Goal: Information Seeking & Learning: Check status

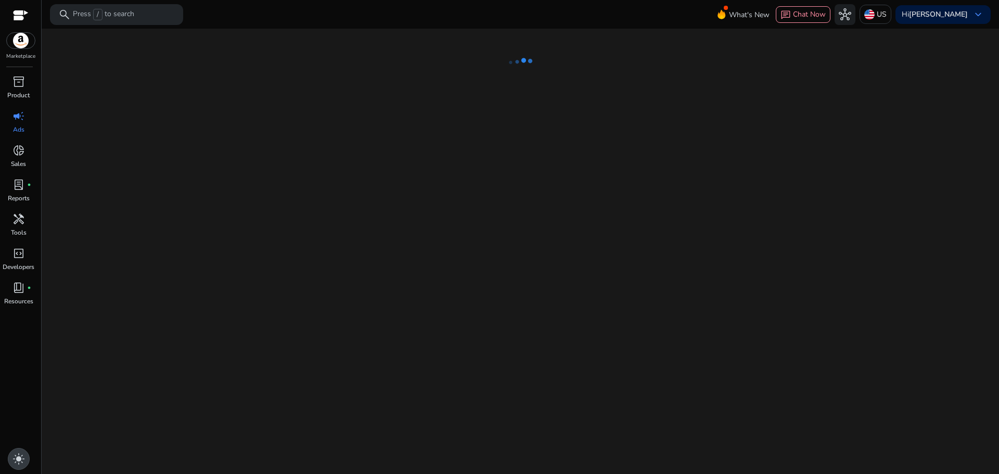
click at [20, 461] on span "light_mode" at bounding box center [18, 459] width 12 height 12
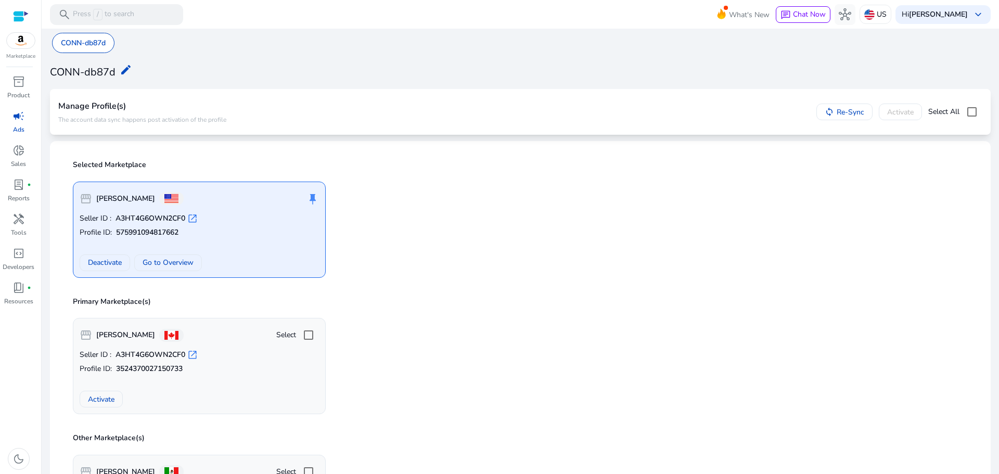
click at [18, 114] on span "campaign" at bounding box center [18, 116] width 12 height 12
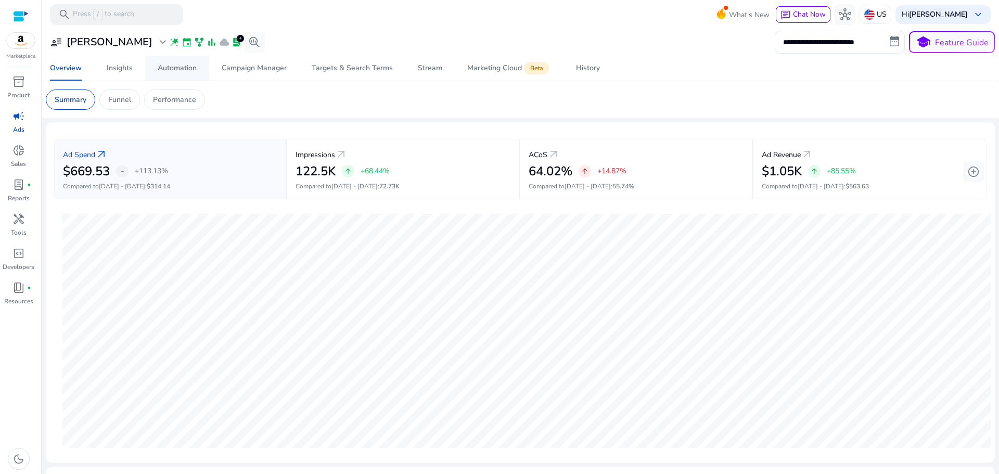
click at [165, 72] on div "Automation" at bounding box center [177, 68] width 39 height 7
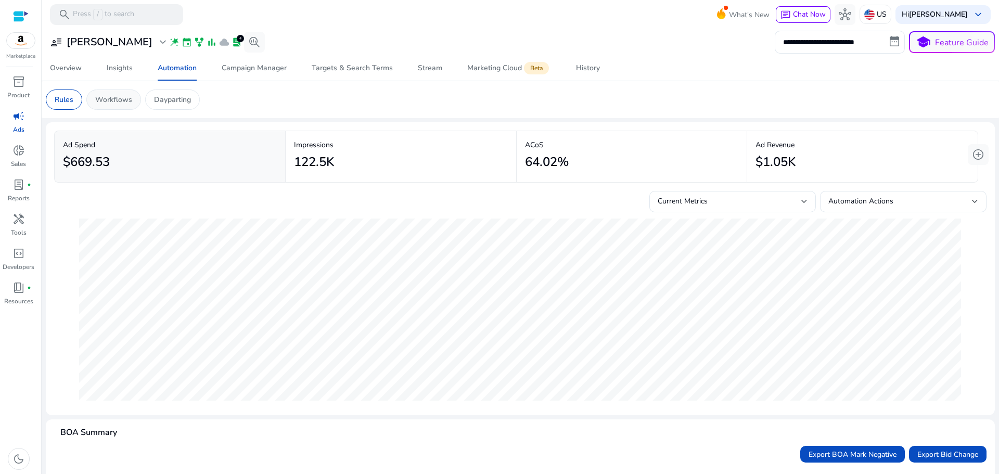
click at [134, 97] on div "Workflows" at bounding box center [113, 100] width 55 height 20
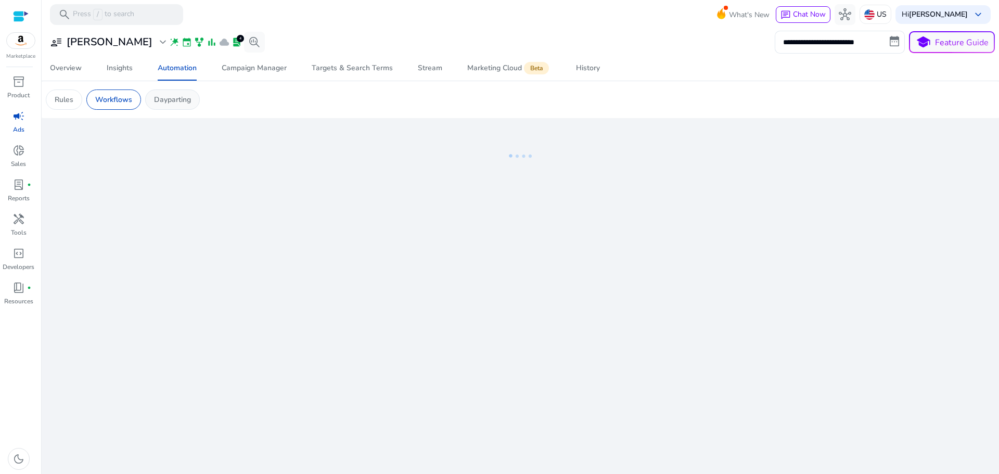
click at [180, 98] on p "Dayparting" at bounding box center [172, 99] width 37 height 11
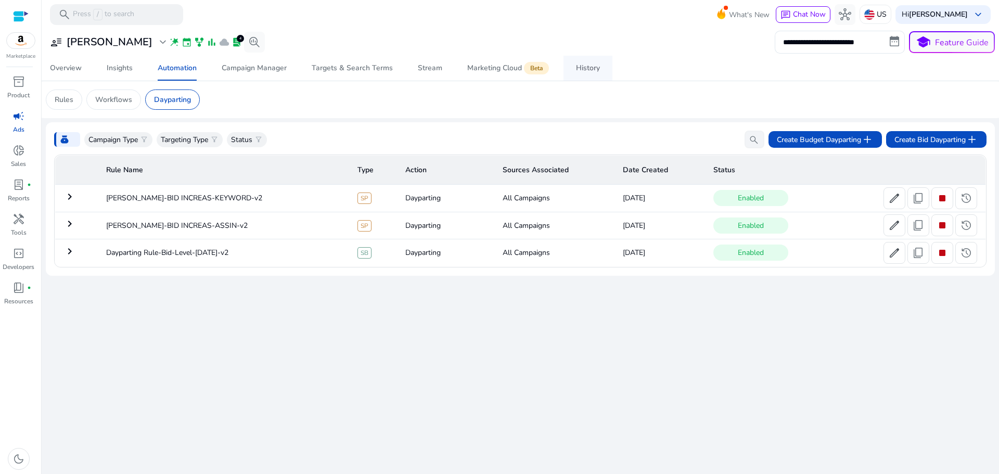
click at [579, 70] on div "History" at bounding box center [588, 68] width 24 height 7
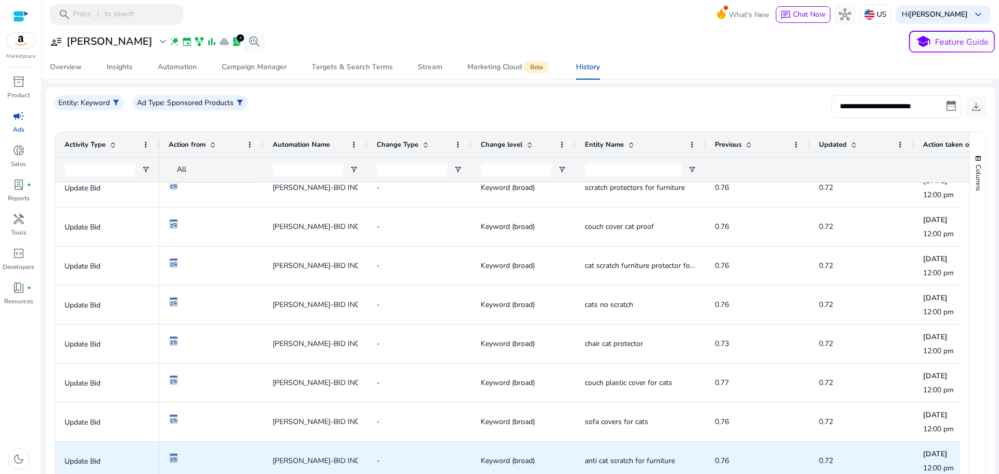
scroll to position [708, 0]
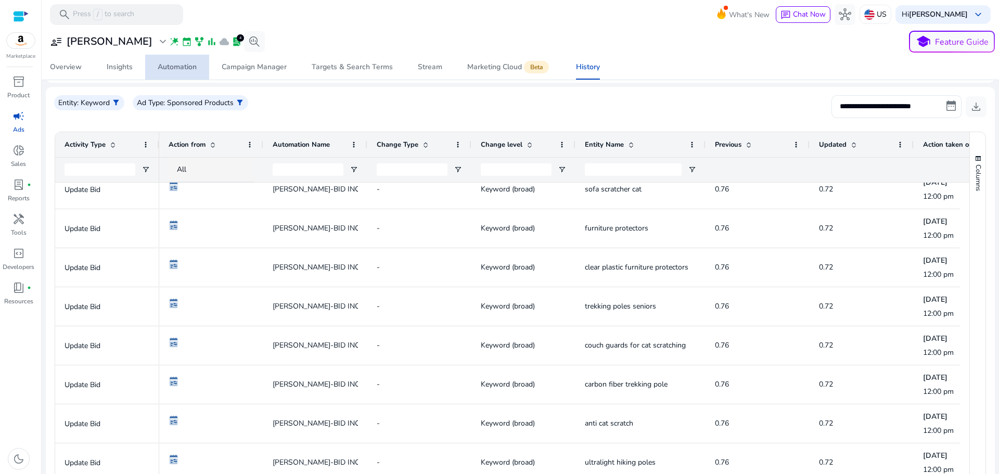
click at [172, 68] on div "Automation" at bounding box center [177, 67] width 39 height 7
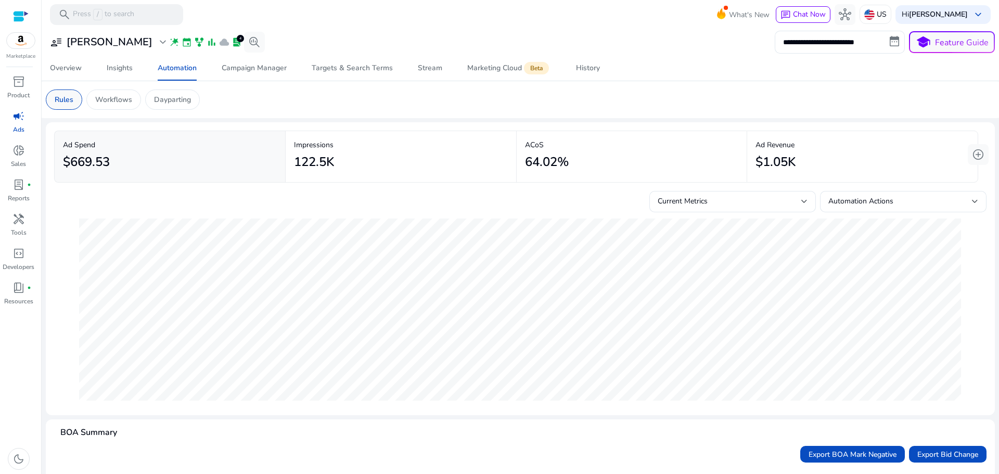
click at [66, 92] on div "Rules" at bounding box center [64, 100] width 36 height 20
click at [159, 91] on div "Dayparting" at bounding box center [172, 100] width 55 height 20
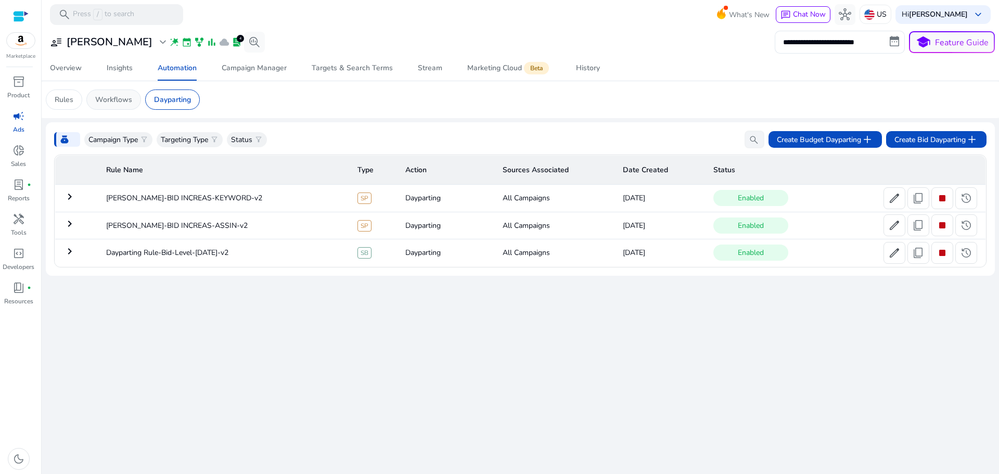
click at [121, 95] on p "Workflows" at bounding box center [113, 99] width 37 height 11
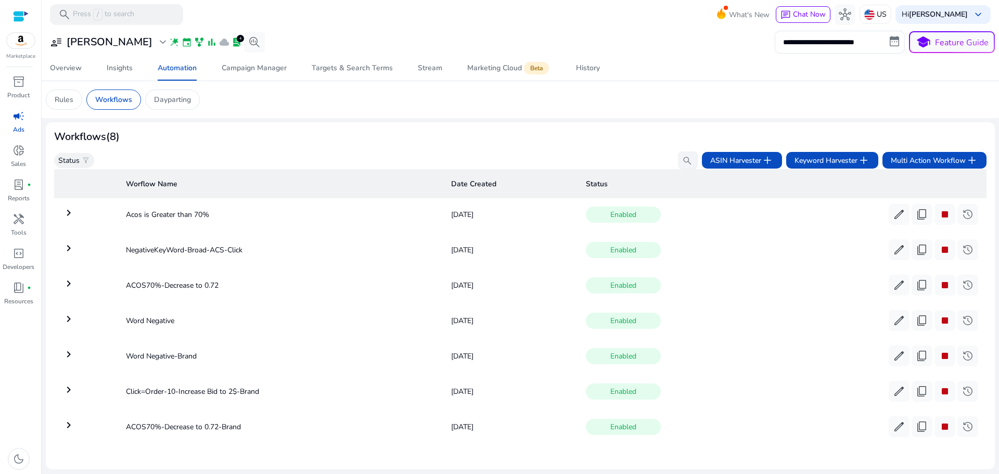
scroll to position [45, 0]
click at [71, 384] on mat-icon "keyboard_arrow_right" at bounding box center [68, 390] width 12 height 12
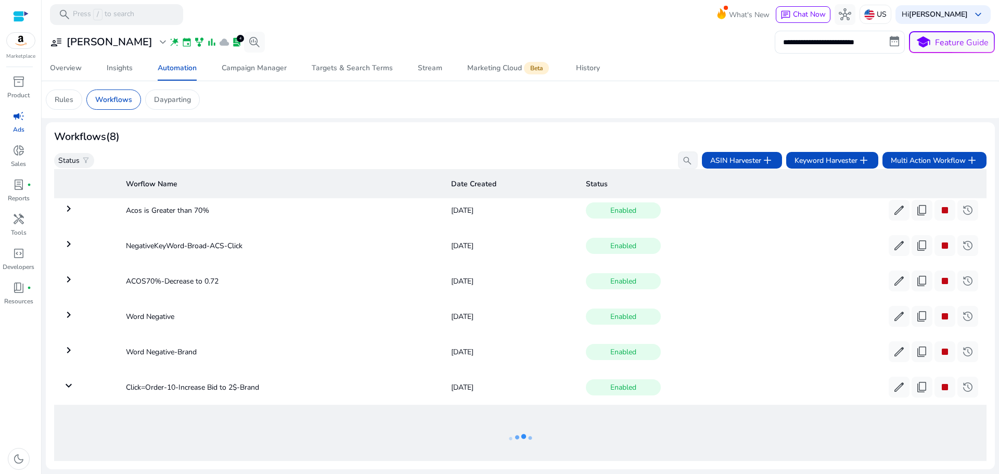
scroll to position [113, 0]
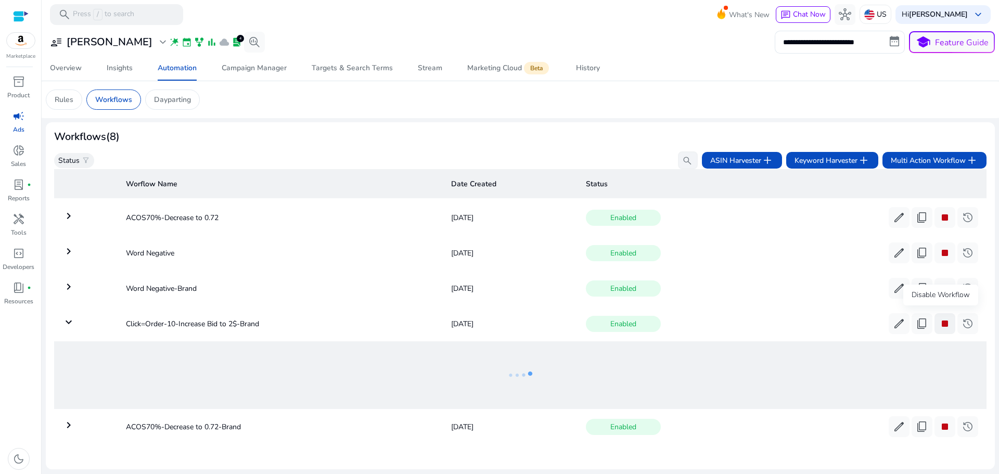
click at [939, 321] on span "stop" at bounding box center [945, 324] width 12 height 12
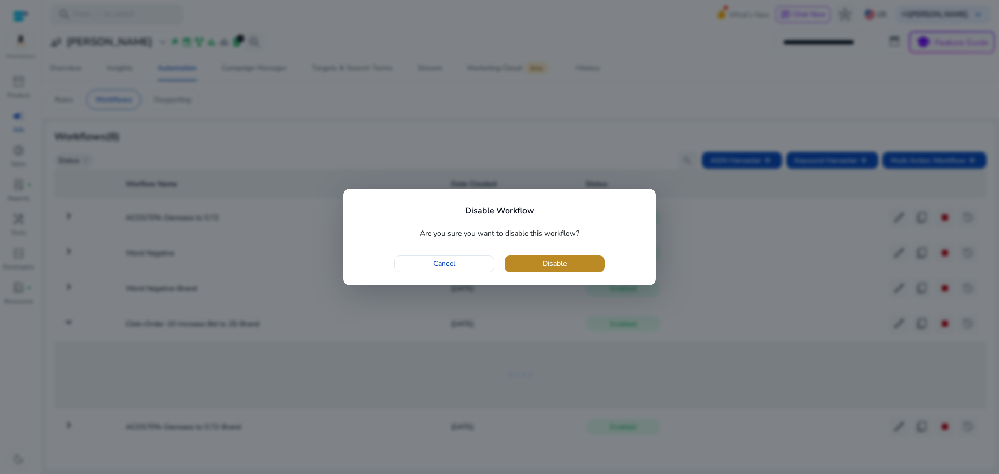
click at [586, 270] on span "button" at bounding box center [555, 263] width 100 height 25
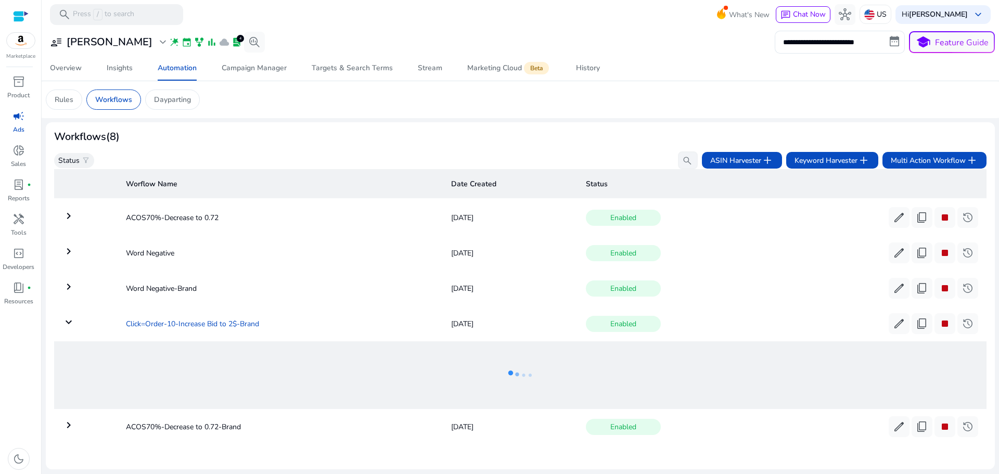
click at [188, 322] on td "Click=Order-10-Increase Bid to 2$-Brand" at bounding box center [281, 323] width 326 height 27
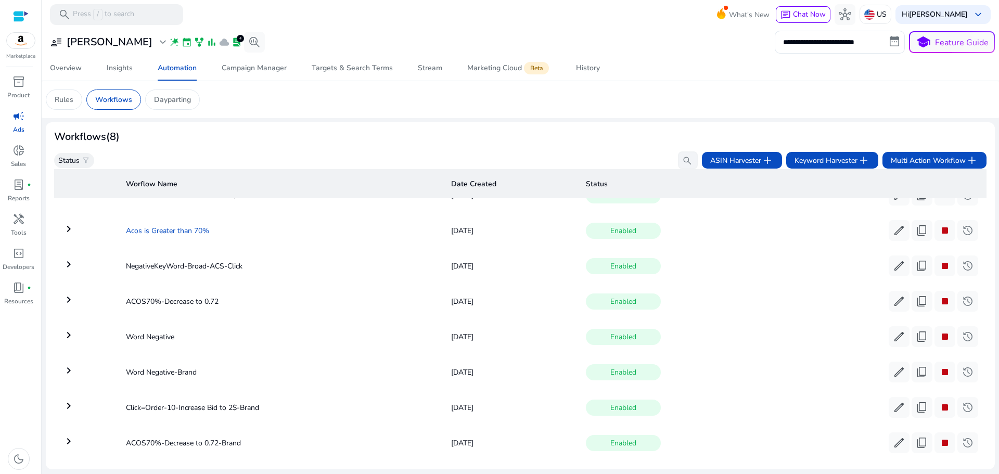
scroll to position [0, 0]
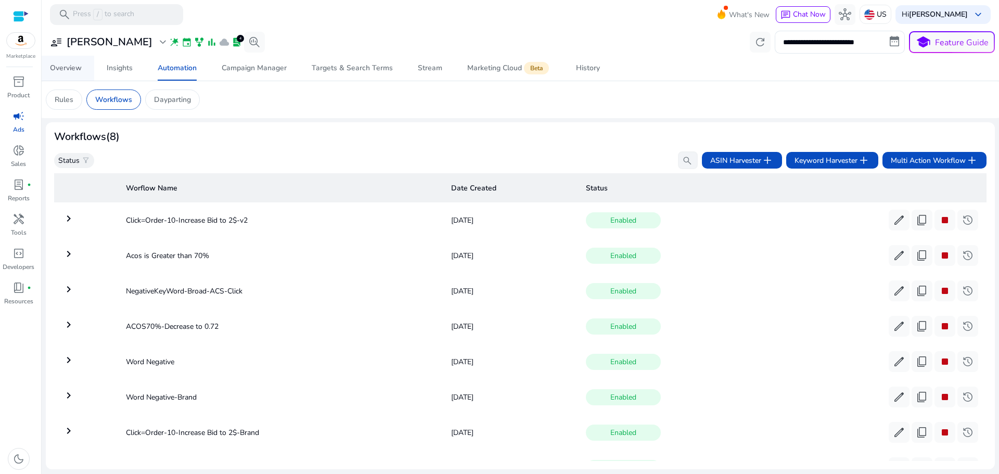
click at [75, 65] on div "Overview" at bounding box center [66, 68] width 32 height 7
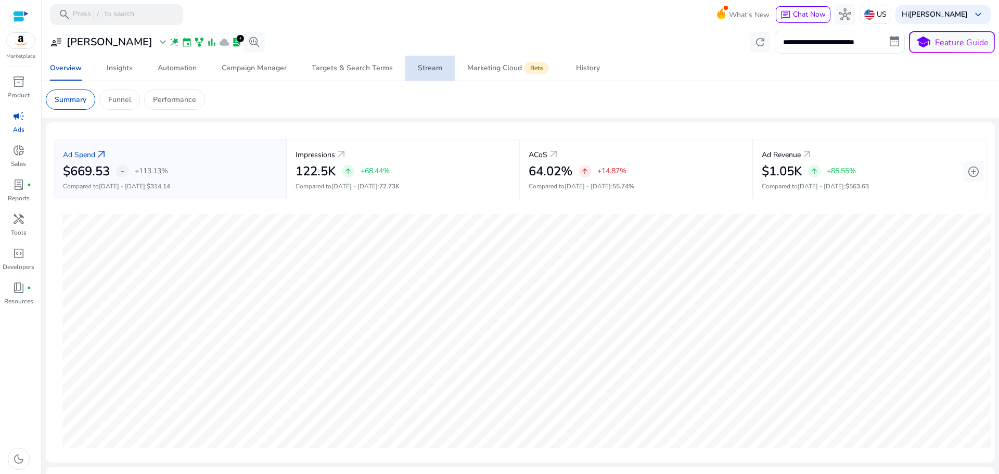
click at [436, 72] on div "Stream" at bounding box center [430, 68] width 24 height 7
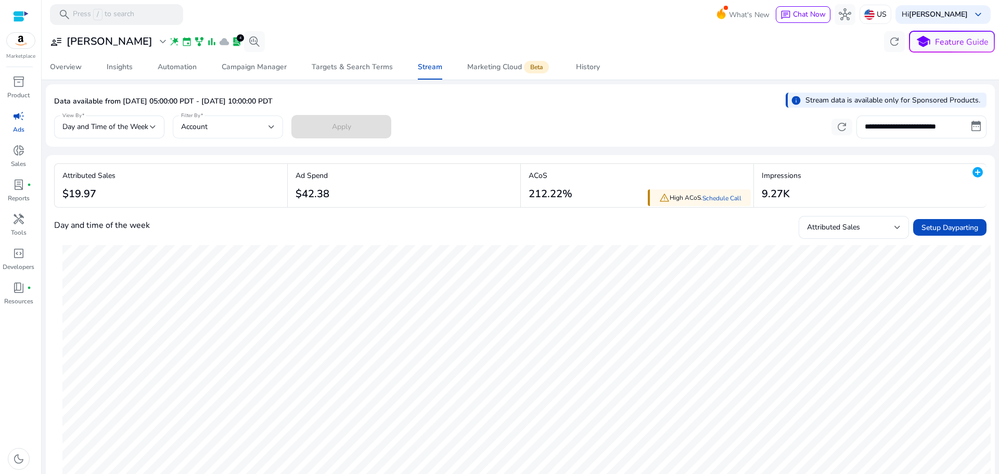
click at [221, 123] on div "Account" at bounding box center [224, 126] width 87 height 11
click at [221, 123] on div at bounding box center [499, 237] width 999 height 474
click at [116, 121] on div "Day and Time of the Week" at bounding box center [109, 127] width 94 height 12
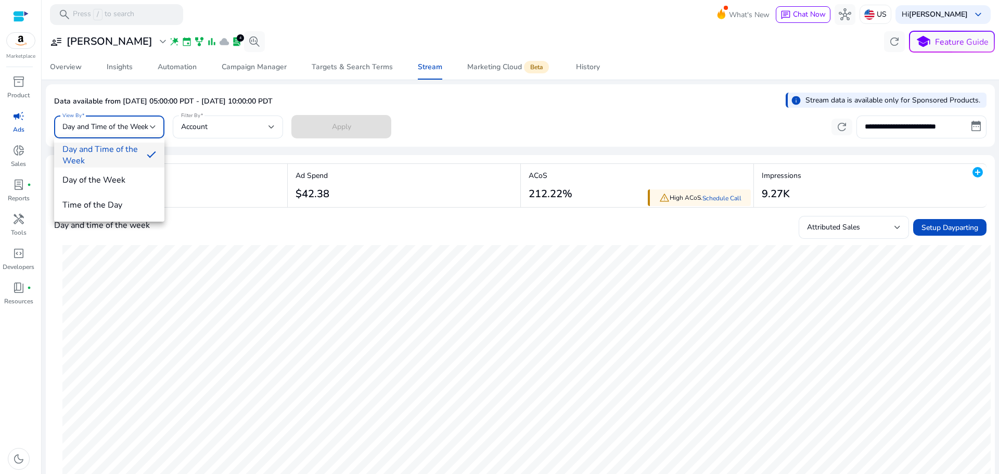
click at [116, 120] on div at bounding box center [499, 237] width 999 height 474
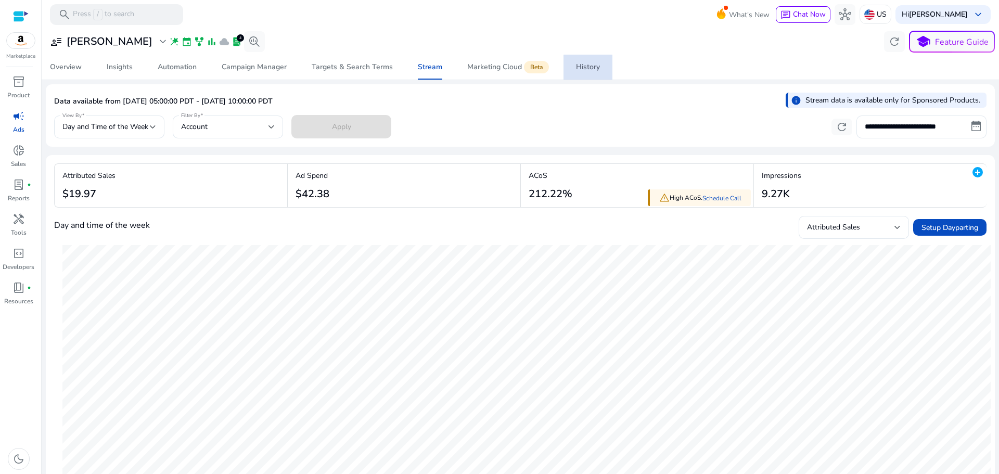
click at [589, 77] on span "History" at bounding box center [588, 67] width 24 height 25
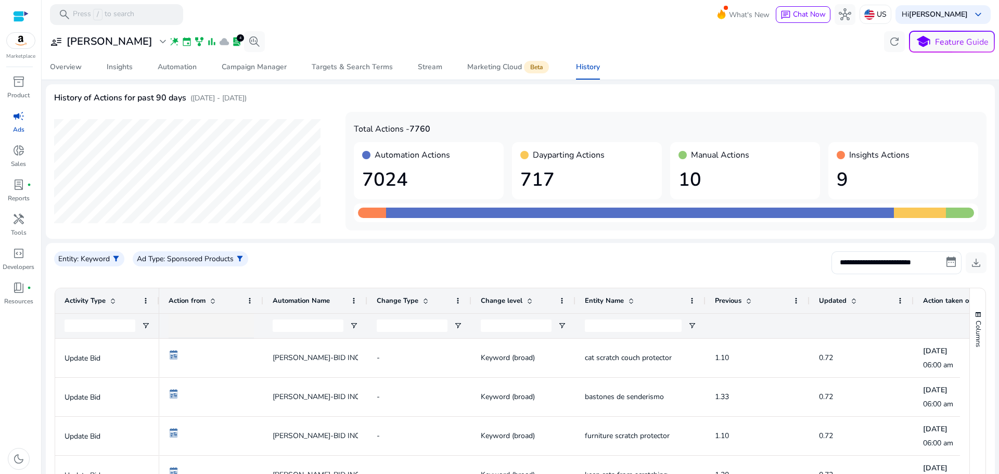
drag, startPoint x: 475, startPoint y: 84, endPoint x: 473, endPoint y: 75, distance: 9.0
click at [474, 84] on mat-card "History of Actions for past 90 days ([DATE] - [DATE]) Total Actions - 7760 Auto…" at bounding box center [521, 161] width 950 height 155
click at [475, 66] on div "Marketing Cloud Beta" at bounding box center [509, 67] width 84 height 8
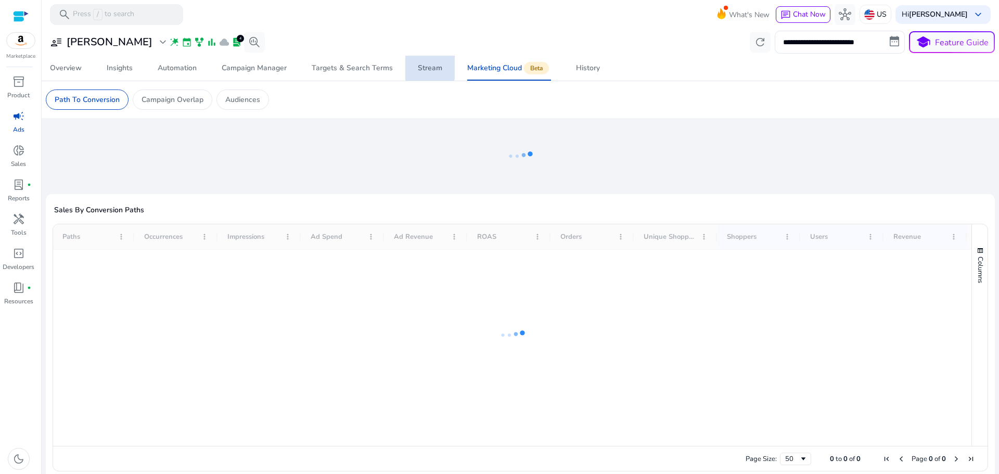
click at [413, 67] on link "Stream" at bounding box center [430, 68] width 49 height 25
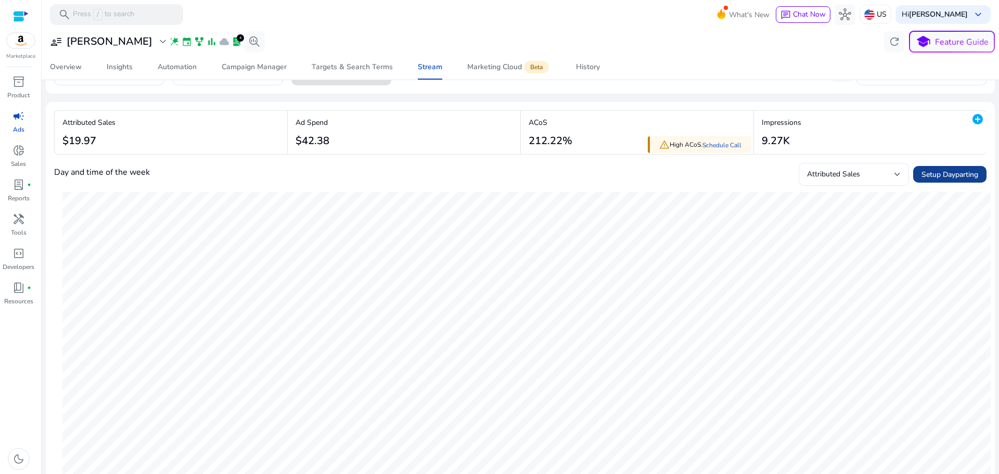
scroll to position [52, 0]
click at [938, 172] on span "Setup Dayparting" at bounding box center [950, 175] width 57 height 11
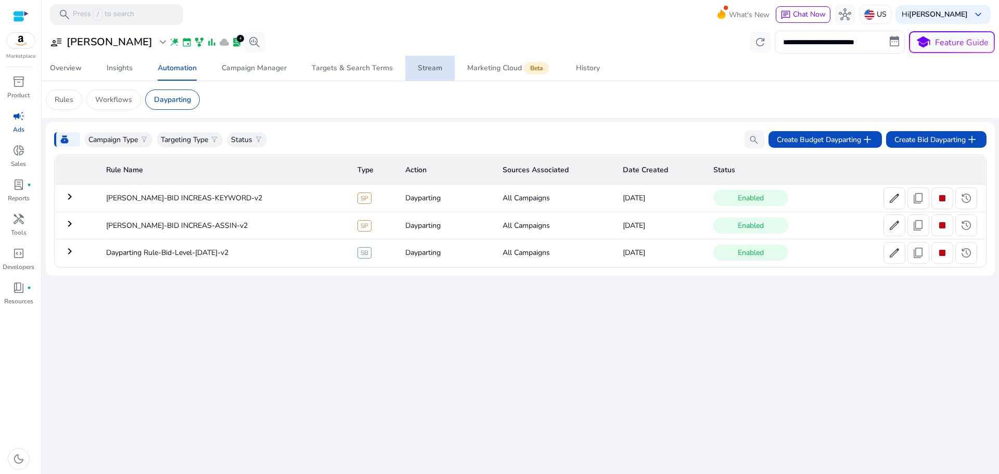
click at [425, 72] on div "Stream" at bounding box center [430, 68] width 24 height 7
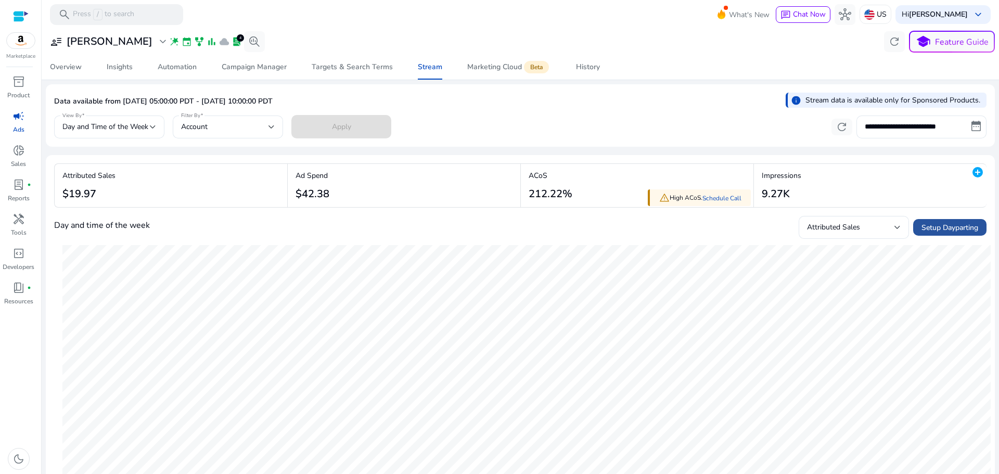
click at [948, 227] on span "Setup Dayparting" at bounding box center [950, 227] width 57 height 11
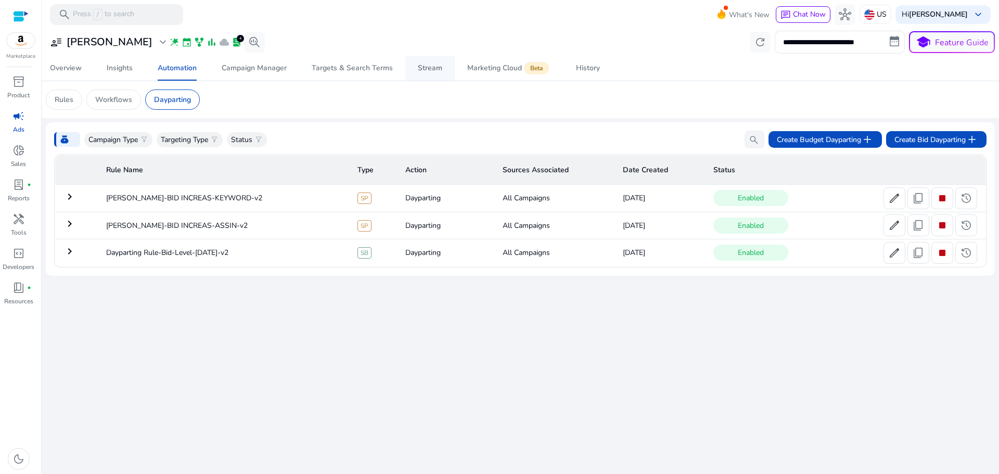
click at [434, 69] on div "Stream" at bounding box center [430, 68] width 24 height 7
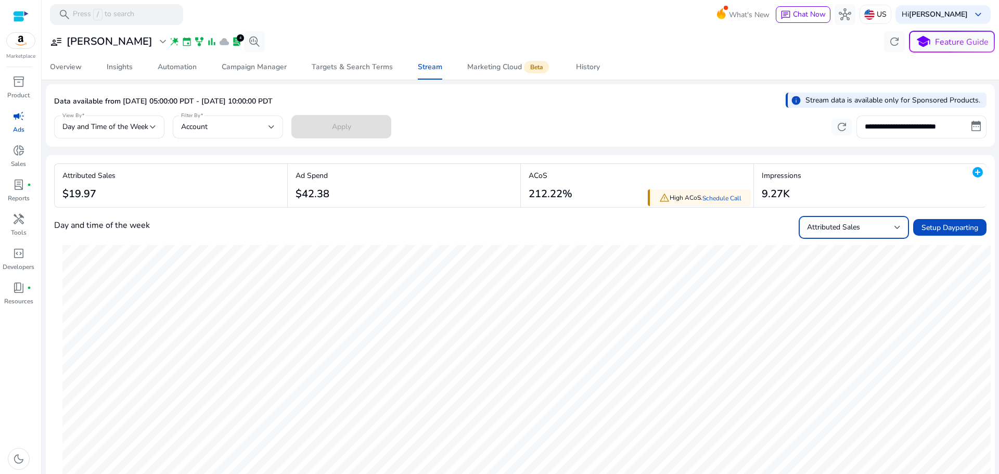
click at [851, 225] on span "Attributed Sales" at bounding box center [833, 227] width 53 height 10
click at [707, 111] on div at bounding box center [499, 237] width 999 height 474
click at [250, 120] on div "Account" at bounding box center [228, 127] width 94 height 23
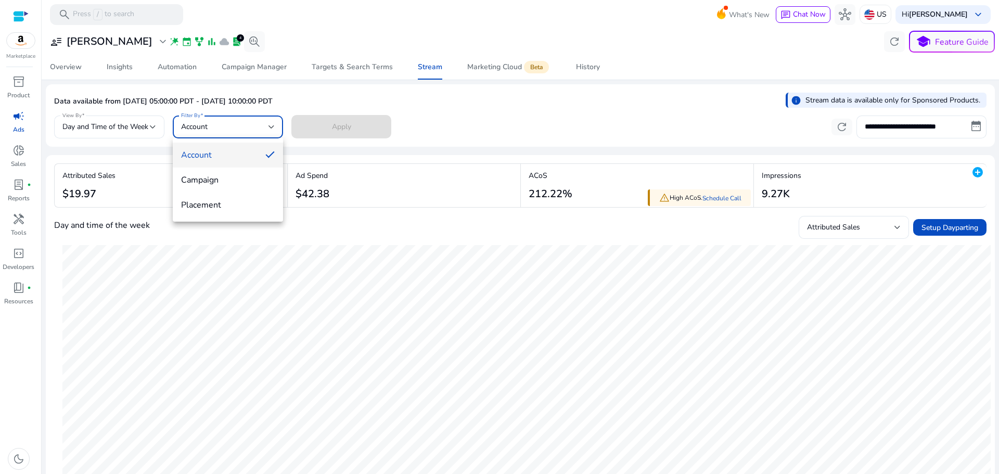
click at [250, 120] on div at bounding box center [499, 237] width 999 height 474
click at [122, 126] on span "Day and Time of the Week" at bounding box center [105, 127] width 86 height 10
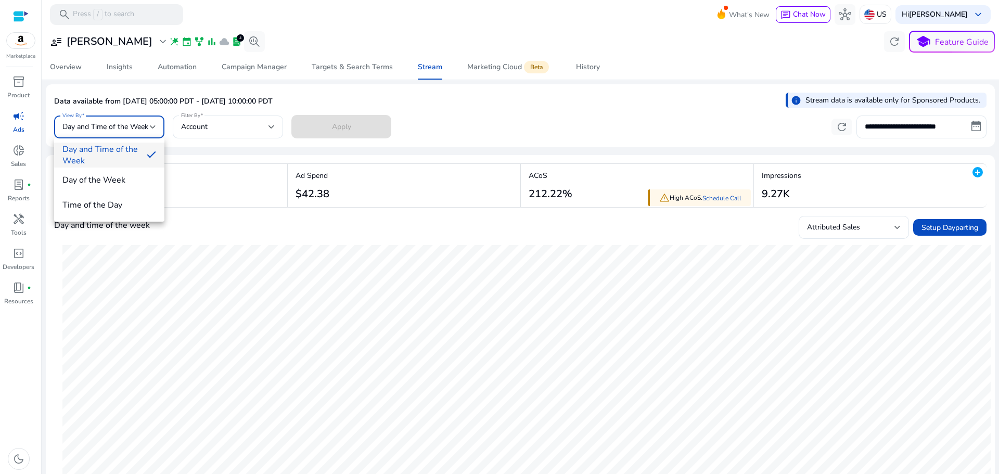
click at [121, 124] on div at bounding box center [499, 237] width 999 height 474
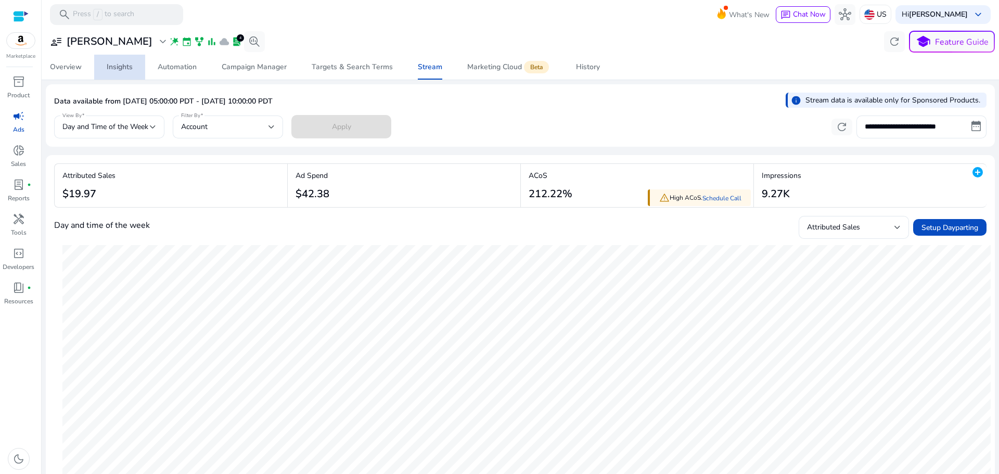
click at [131, 68] on div "Insights" at bounding box center [120, 67] width 26 height 7
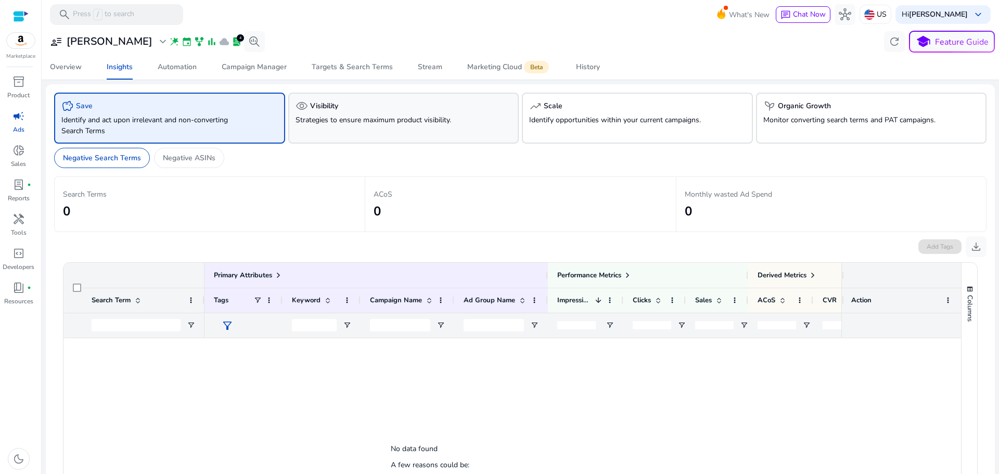
click at [360, 119] on p "Strategies to ensure maximum product visibility." at bounding box center [386, 120] width 180 height 11
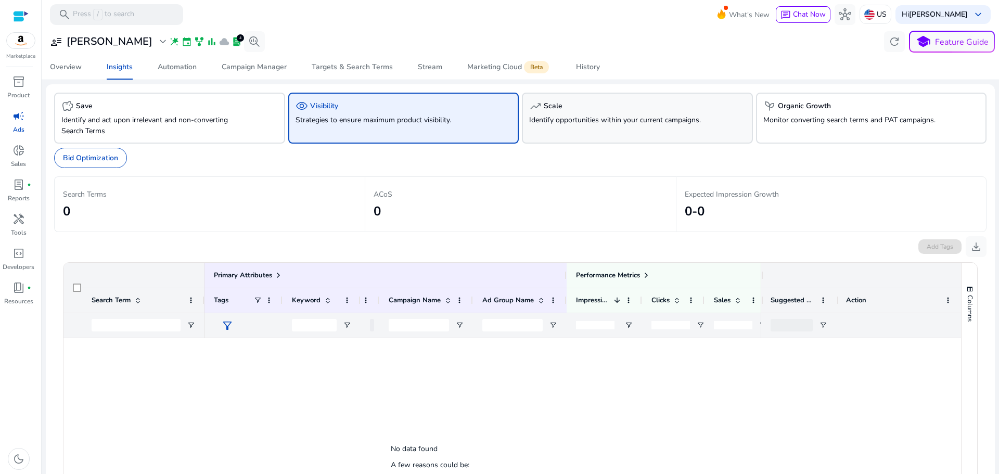
click at [586, 110] on div "trending_up Scale" at bounding box center [637, 106] width 217 height 12
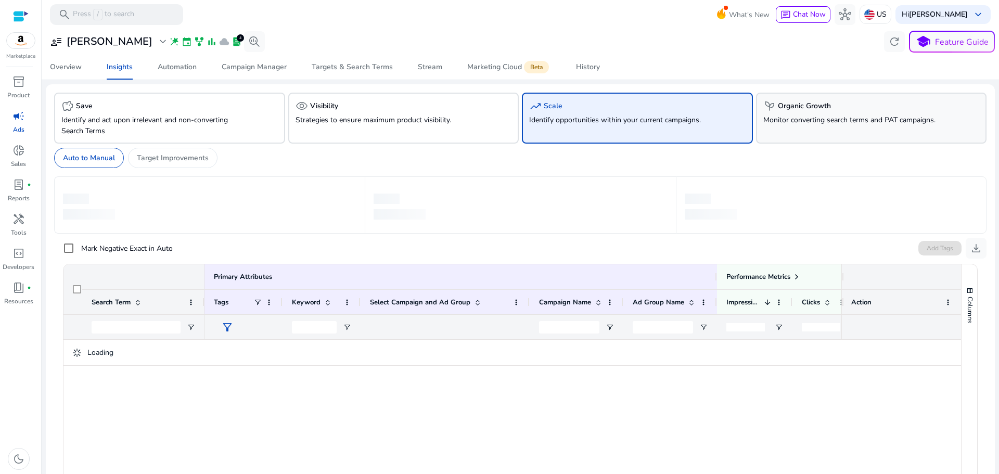
click at [897, 114] on div "psychiatry Organic Growth Monitor converting search terms and PAT campaigns." at bounding box center [871, 118] width 231 height 51
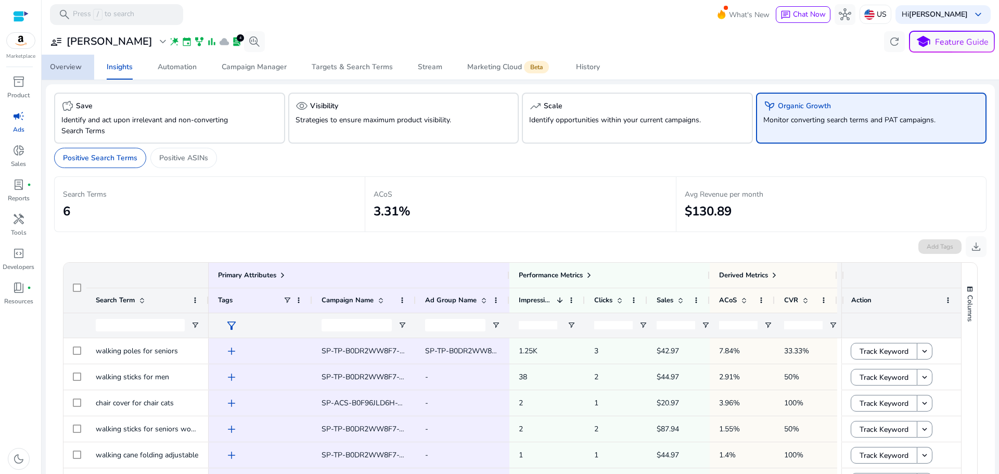
click at [66, 68] on div "Overview" at bounding box center [66, 67] width 32 height 7
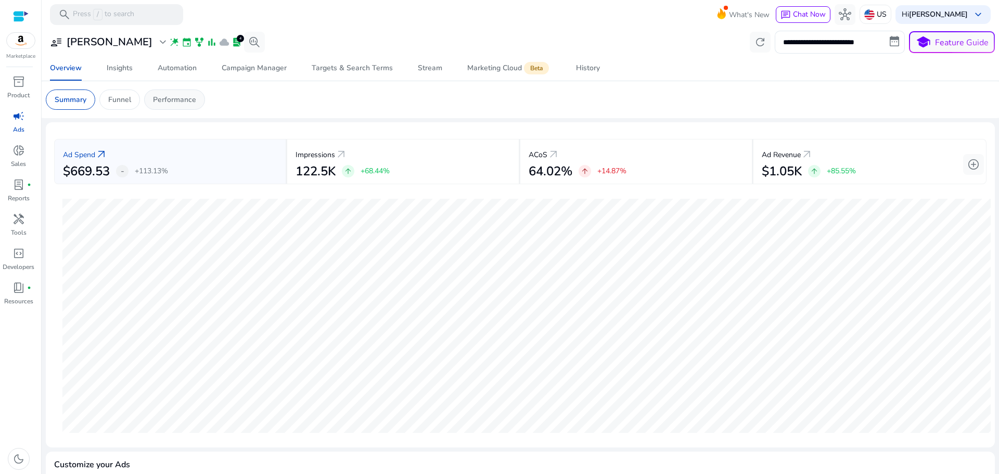
click at [168, 93] on div "Performance" at bounding box center [174, 100] width 61 height 20
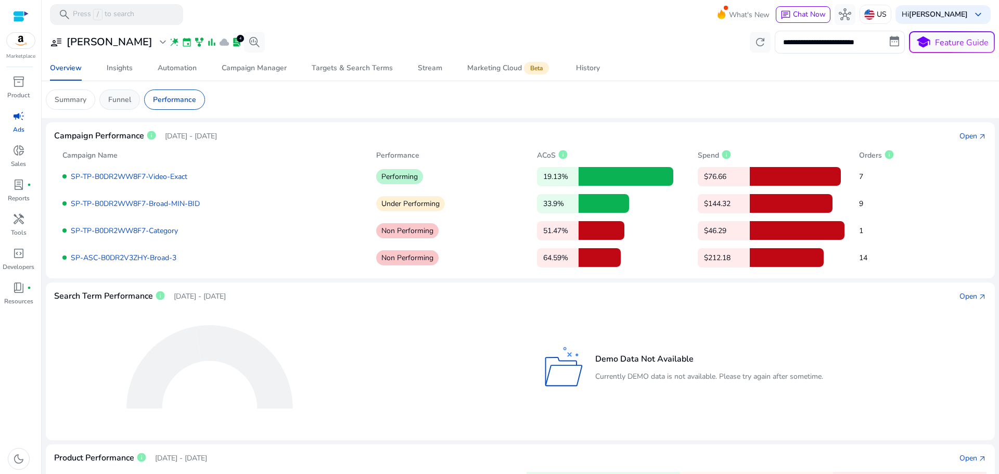
click at [116, 100] on p "Funnel" at bounding box center [119, 99] width 23 height 11
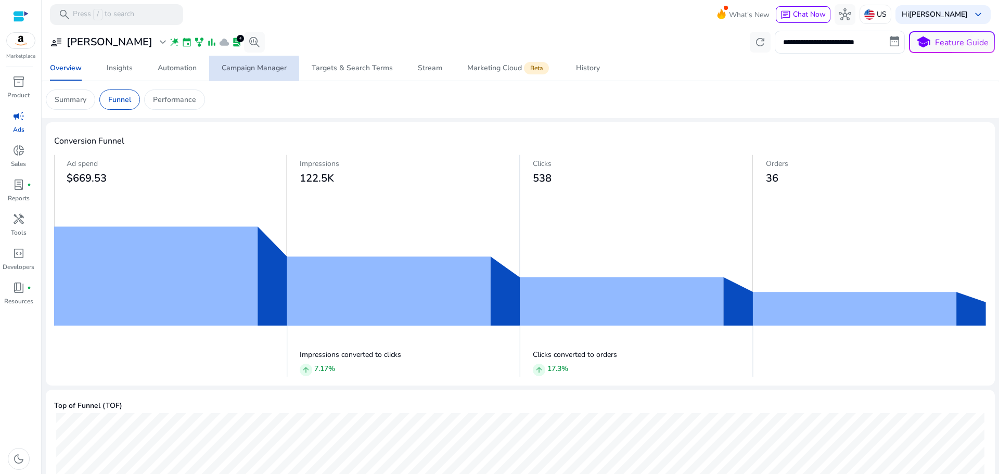
click at [247, 71] on div "Campaign Manager" at bounding box center [254, 68] width 65 height 7
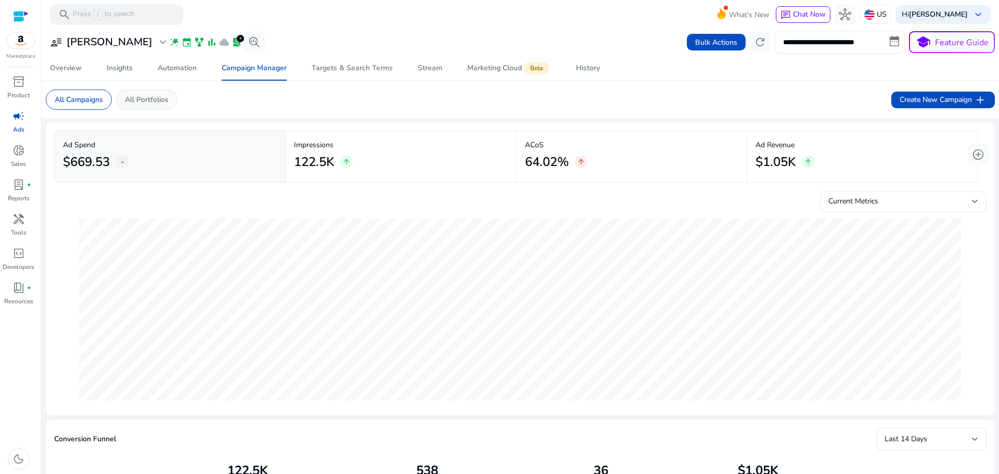
click at [136, 95] on p "All Portfolios" at bounding box center [147, 99] width 44 height 11
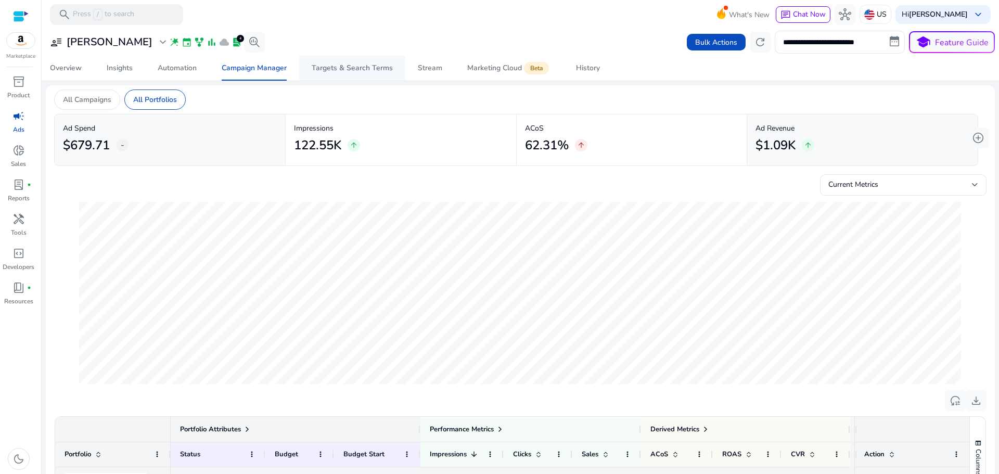
click at [327, 71] on div "Targets & Search Terms" at bounding box center [352, 68] width 81 height 7
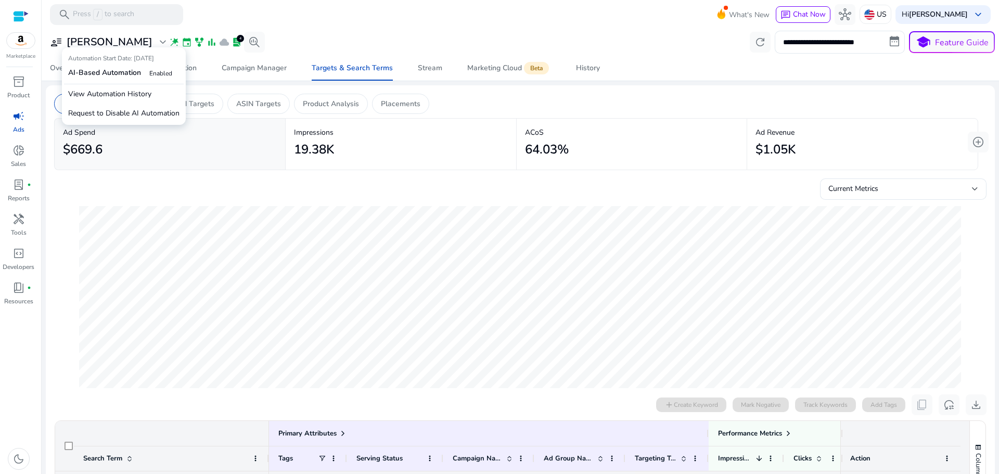
click at [169, 41] on span "wand_stars" at bounding box center [174, 42] width 10 height 10
click at [122, 111] on p "Request to Disable AI Automation" at bounding box center [124, 113] width 120 height 19
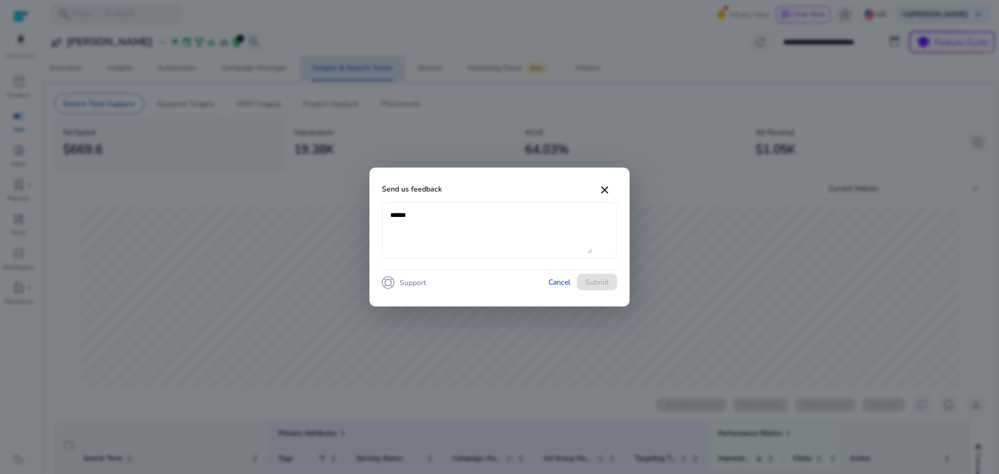
click at [423, 232] on textarea at bounding box center [491, 231] width 202 height 46
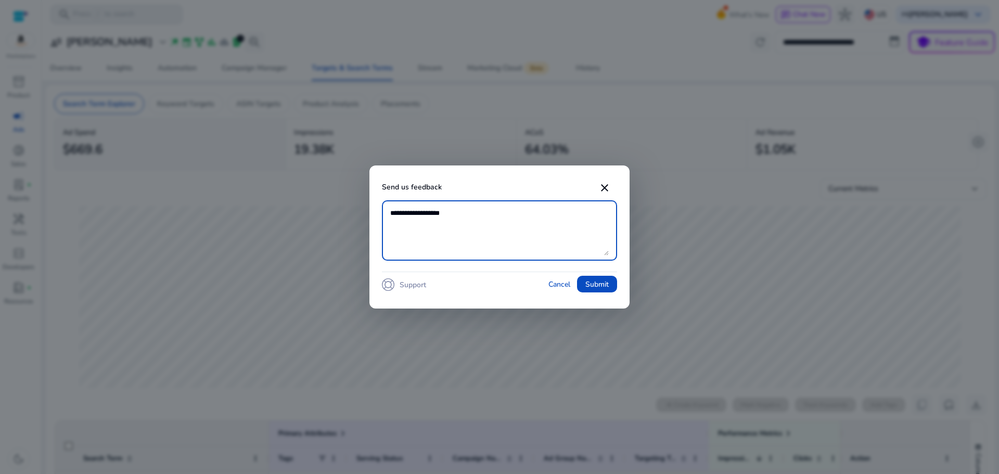
type textarea "**********"
click at [603, 286] on span "Submit" at bounding box center [597, 284] width 23 height 11
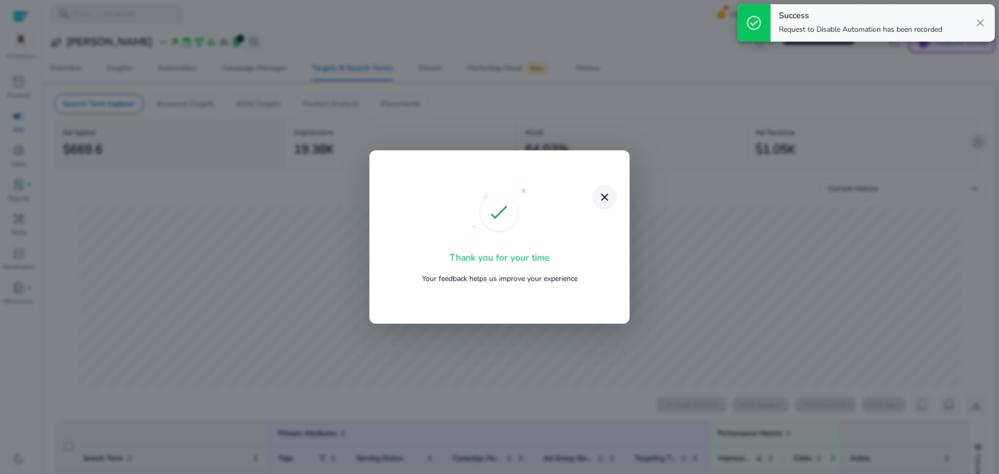
click at [596, 197] on span "close dialog" at bounding box center [604, 197] width 25 height 25
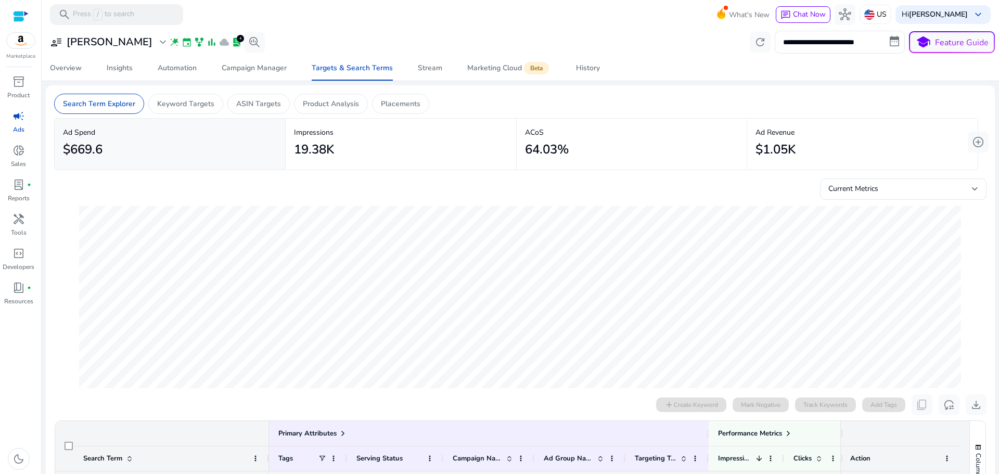
click at [22, 15] on div at bounding box center [21, 16] width 16 height 12
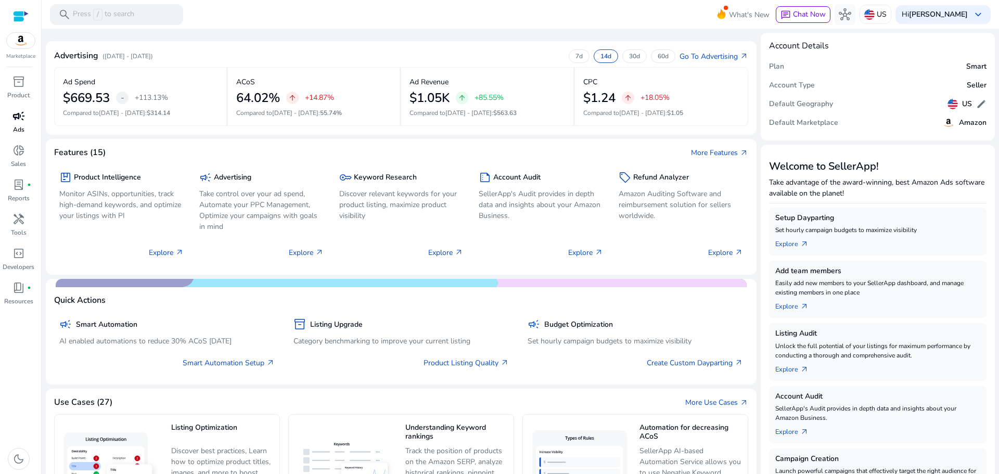
click at [17, 116] on span "campaign" at bounding box center [18, 116] width 12 height 12
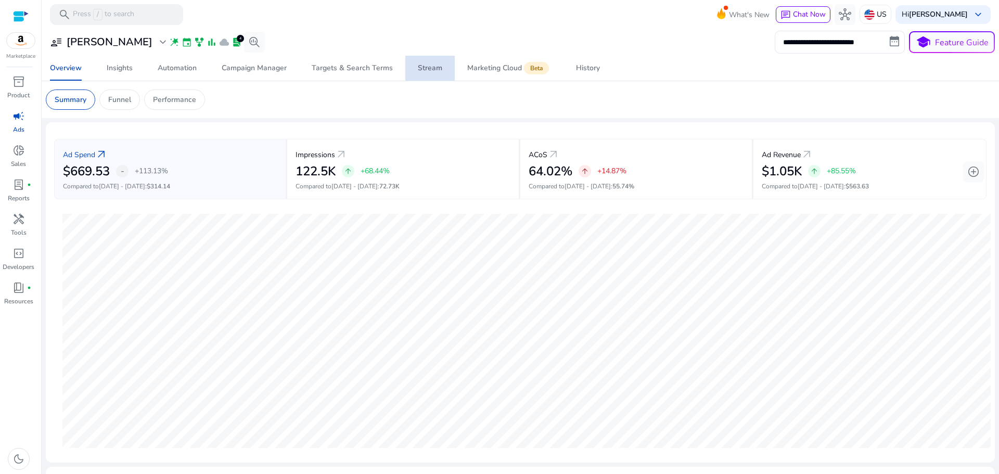
click at [423, 73] on span "Stream" at bounding box center [430, 68] width 24 height 25
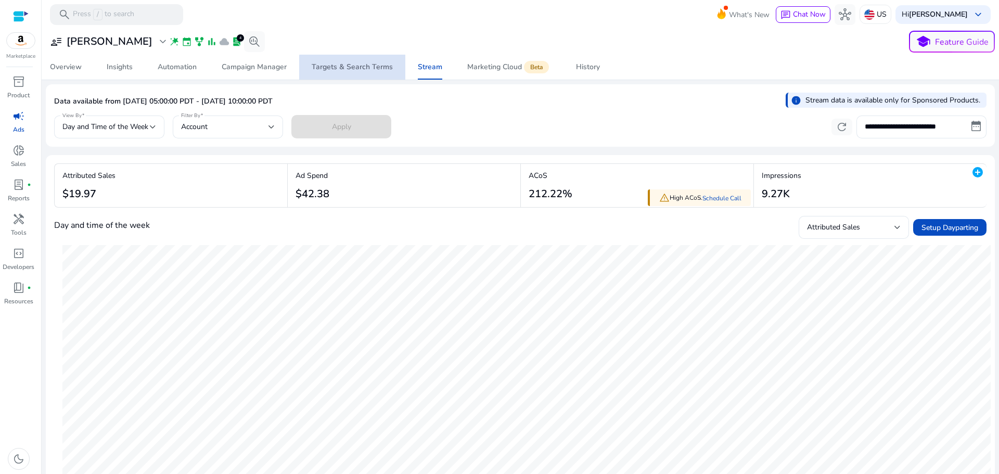
click at [359, 73] on span "Targets & Search Terms" at bounding box center [352, 67] width 81 height 25
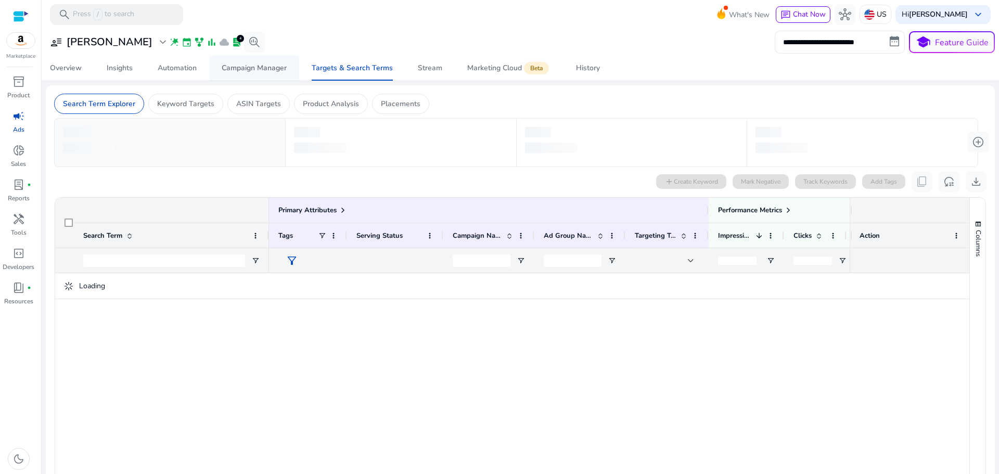
click at [288, 72] on link "Campaign Manager" at bounding box center [254, 68] width 90 height 25
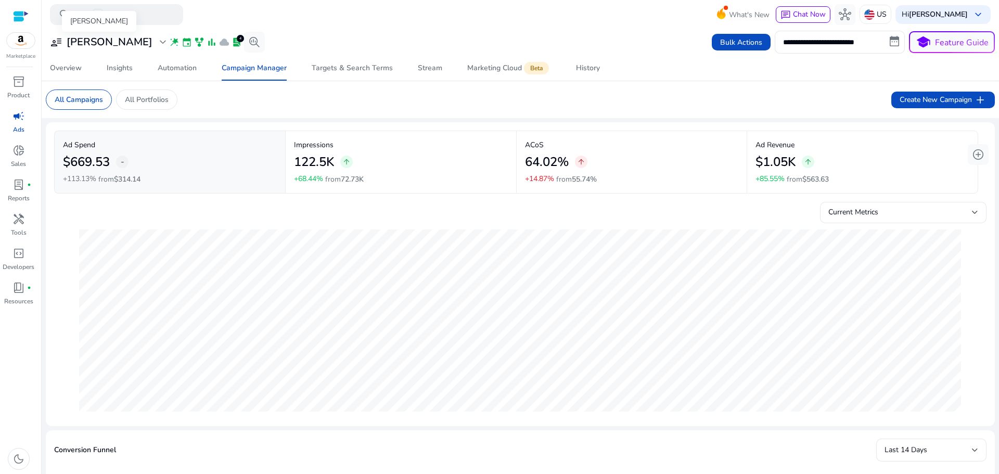
click at [157, 41] on span "expand_more" at bounding box center [163, 42] width 12 height 12
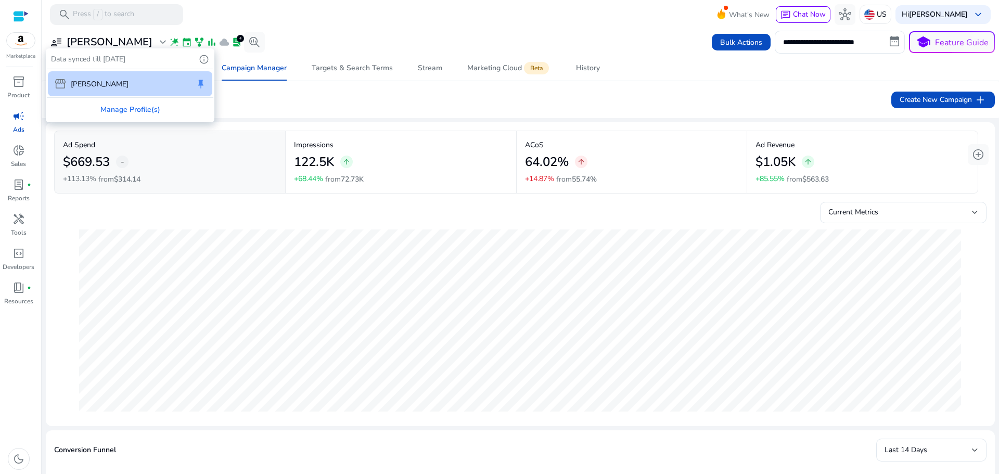
click at [289, 17] on div at bounding box center [499, 237] width 999 height 474
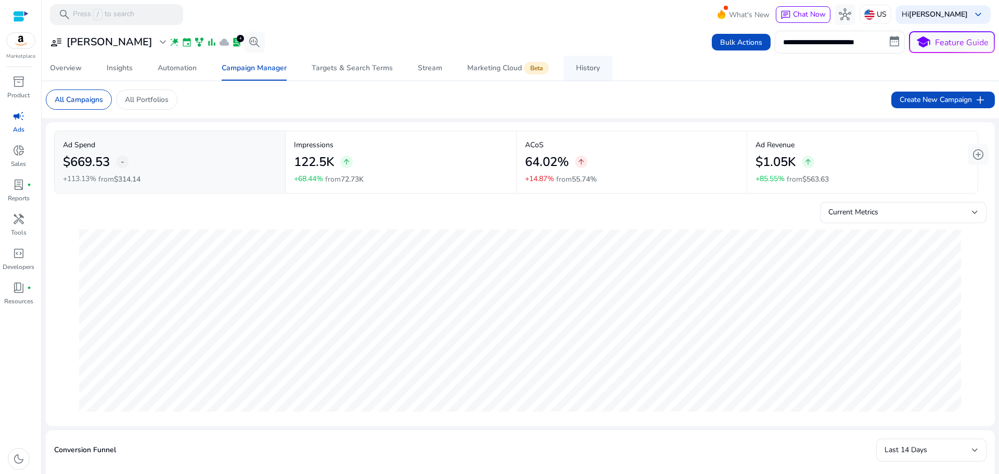
click at [588, 65] on div "History" at bounding box center [588, 68] width 24 height 7
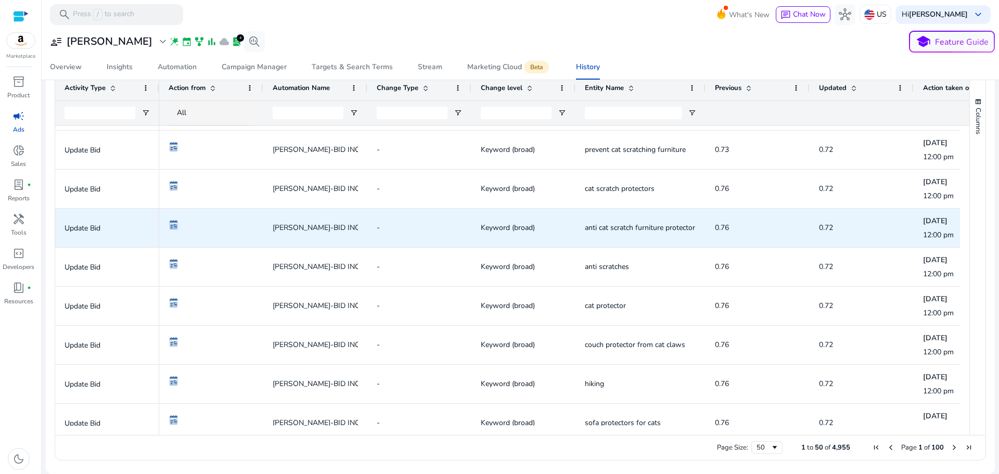
scroll to position [1184, 0]
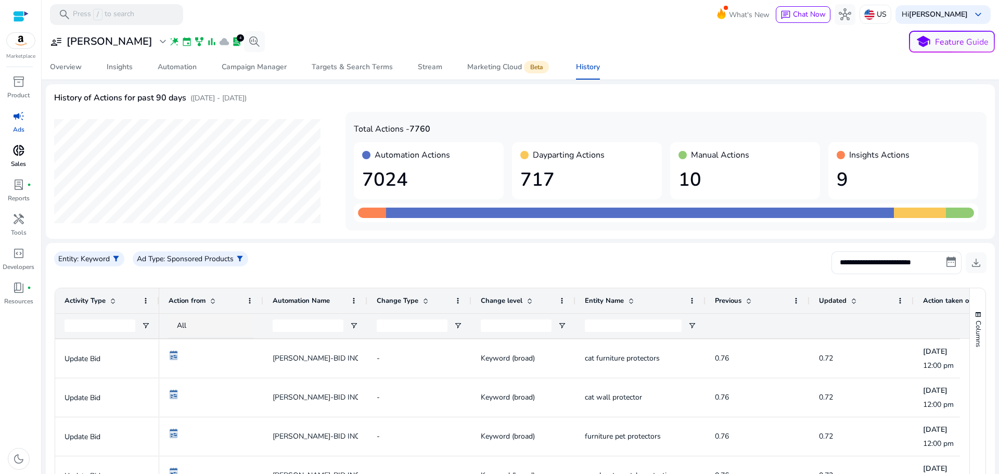
click at [22, 153] on span "donut_small" at bounding box center [18, 150] width 12 height 12
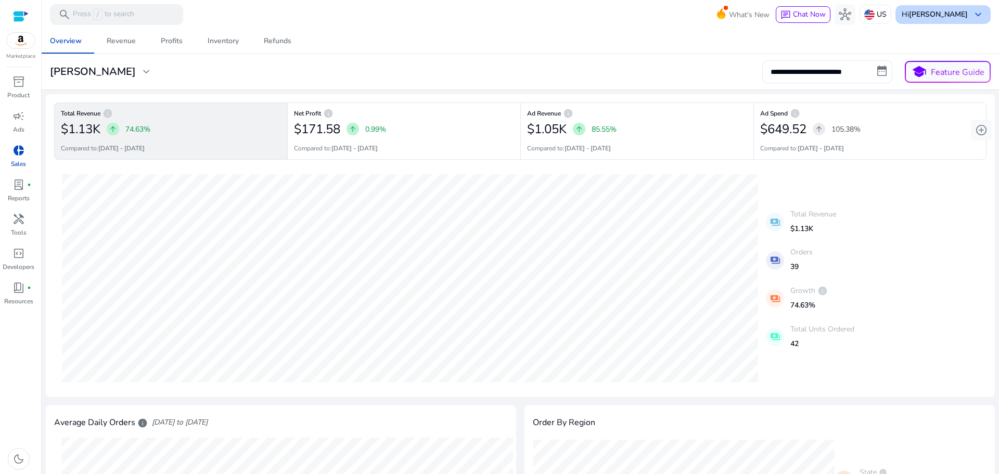
click at [936, 8] on div "Hi Mohammad Abidat keyboard_arrow_down" at bounding box center [943, 14] width 95 height 19
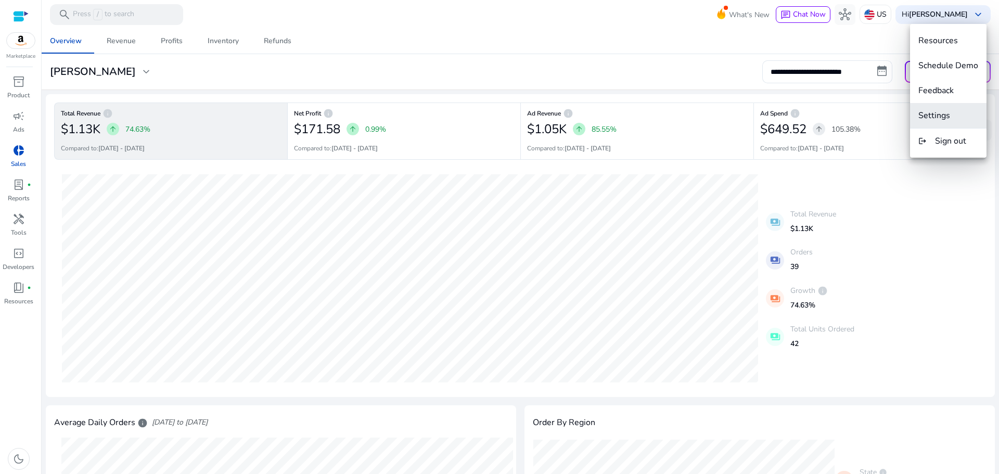
click at [928, 110] on span "Settings" at bounding box center [935, 115] width 32 height 11
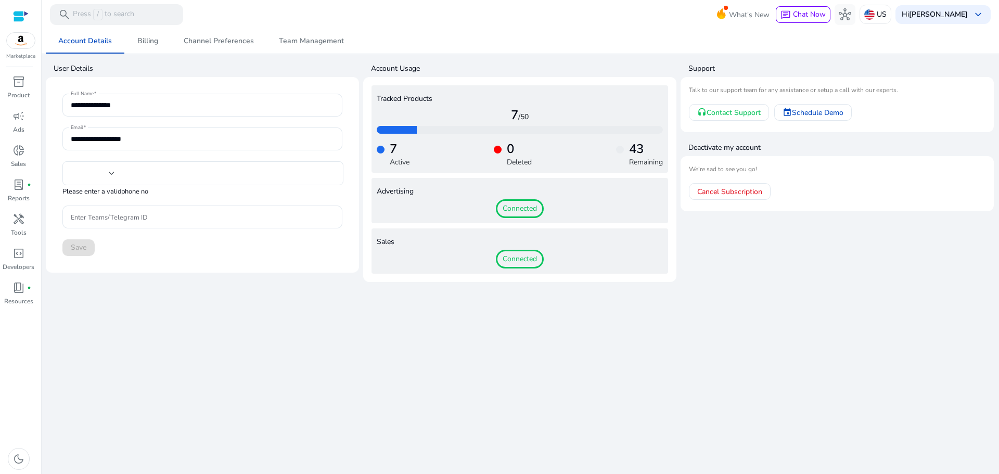
type input "****"
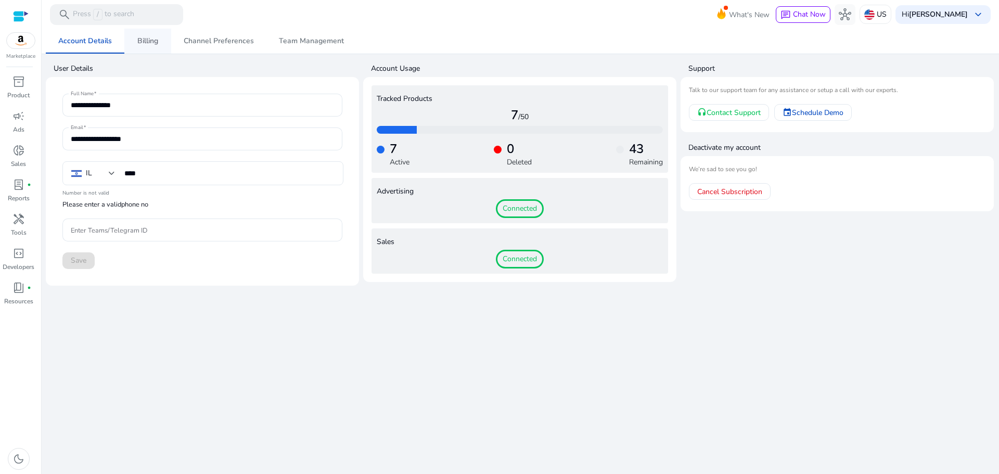
click at [159, 35] on link "Billing" at bounding box center [147, 41] width 47 height 25
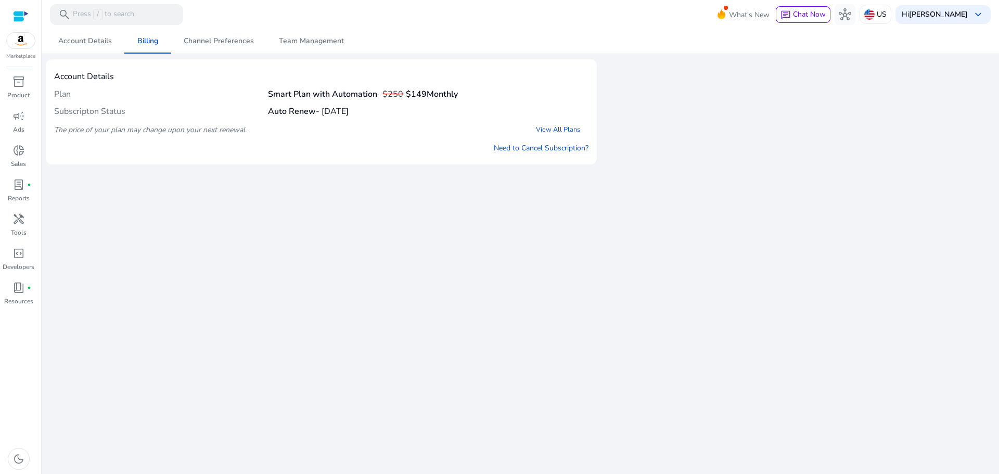
click at [16, 17] on div at bounding box center [21, 16] width 16 height 12
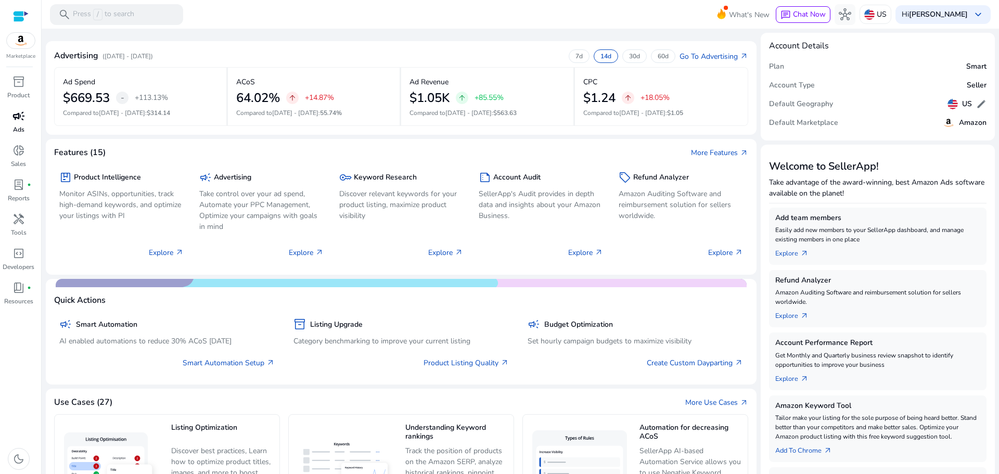
click at [17, 123] on div "campaign" at bounding box center [18, 116] width 29 height 17
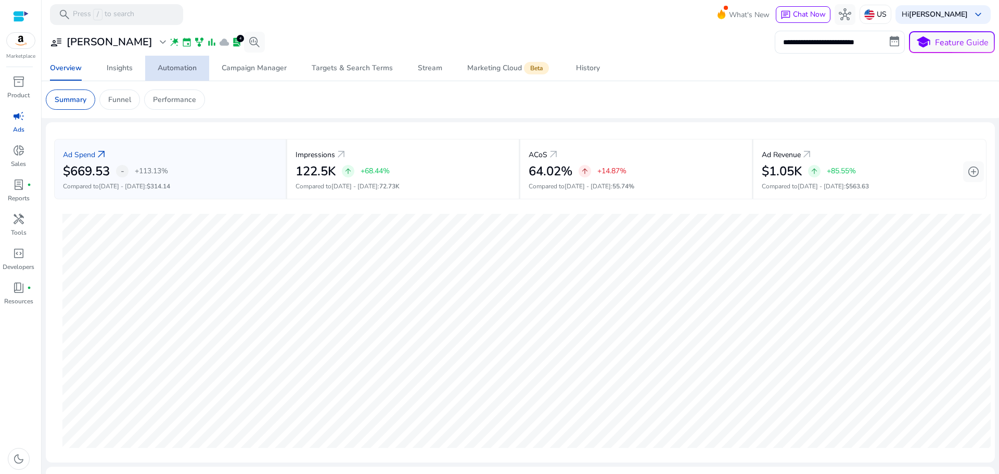
click at [168, 68] on div "Automation" at bounding box center [177, 68] width 39 height 7
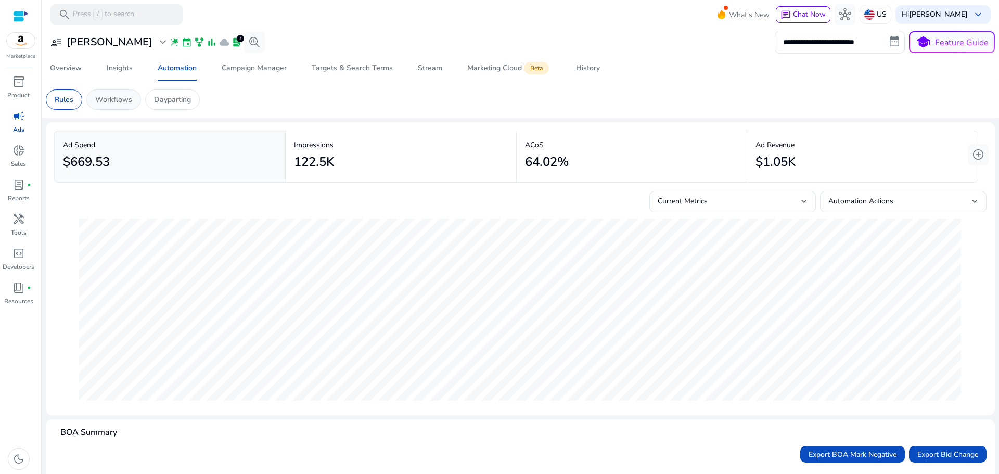
click at [116, 102] on p "Workflows" at bounding box center [113, 99] width 37 height 11
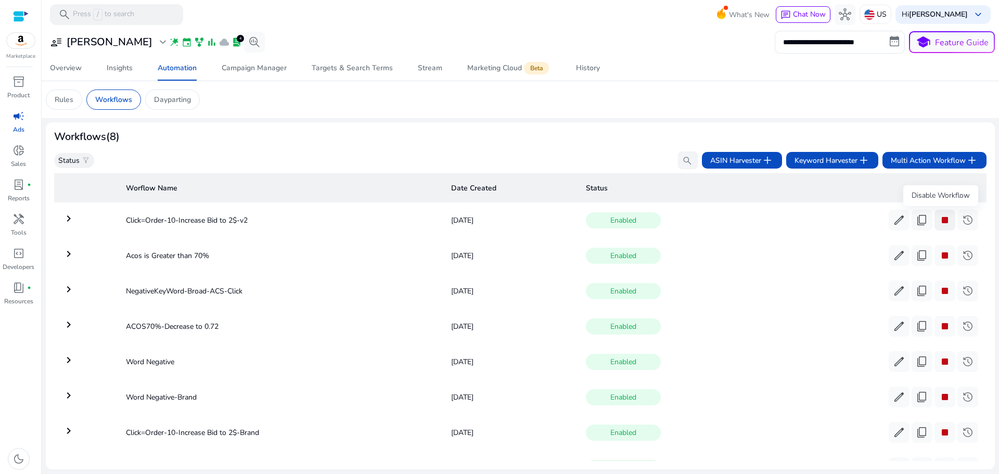
click at [939, 219] on span "stop" at bounding box center [945, 220] width 12 height 12
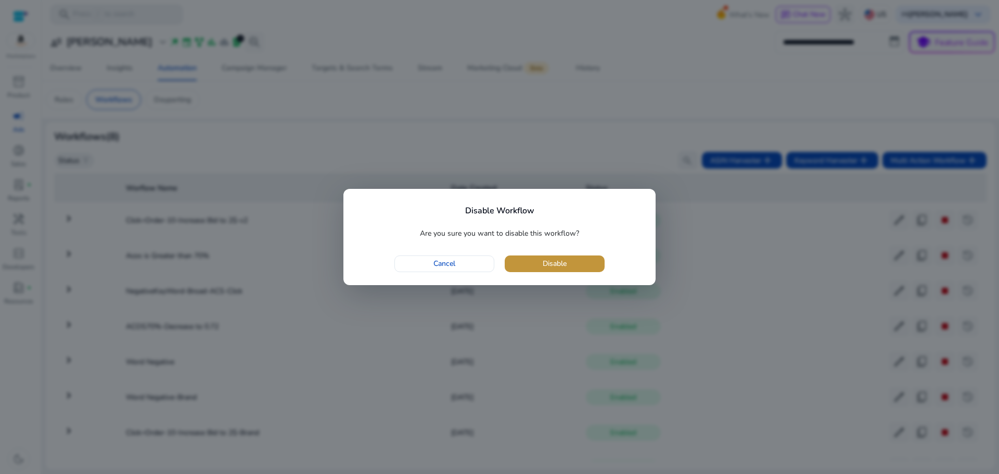
drag, startPoint x: 565, startPoint y: 264, endPoint x: 572, endPoint y: 260, distance: 7.2
click at [565, 263] on span "Disable" at bounding box center [555, 263] width 24 height 11
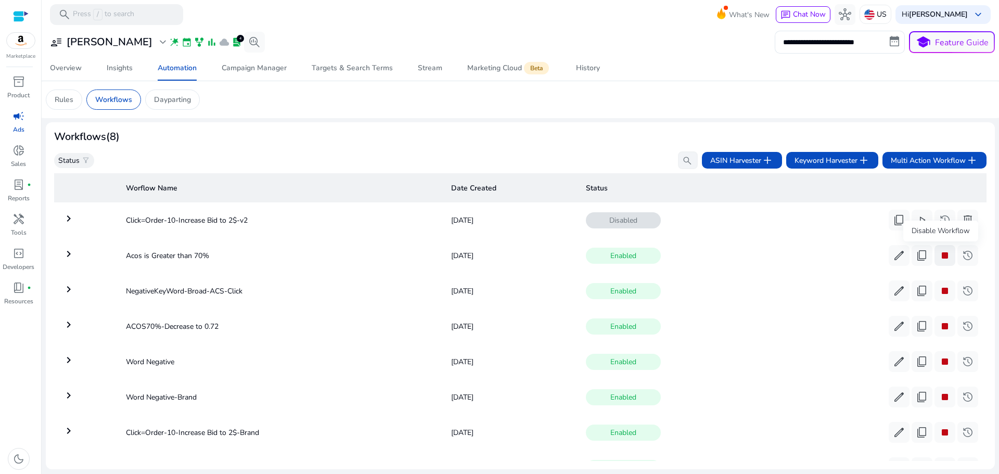
click at [941, 254] on span "stop" at bounding box center [945, 255] width 12 height 12
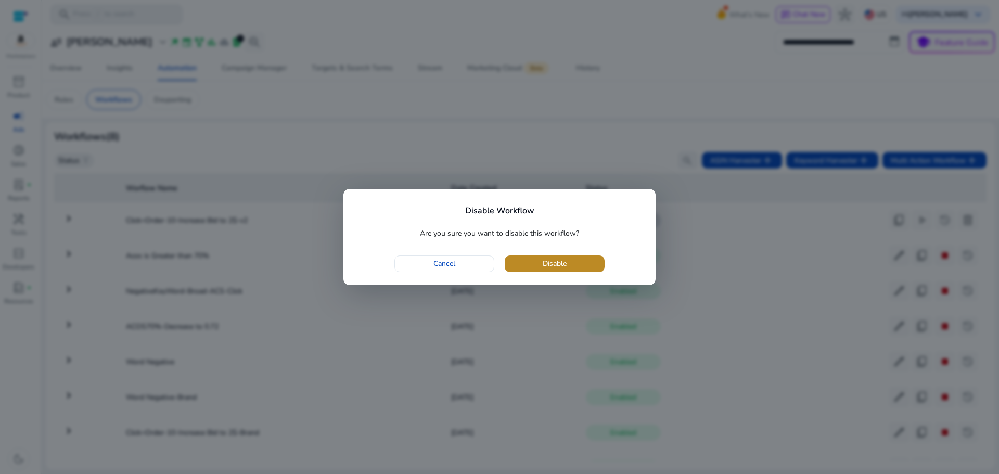
click at [565, 261] on span "Disable" at bounding box center [555, 263] width 24 height 11
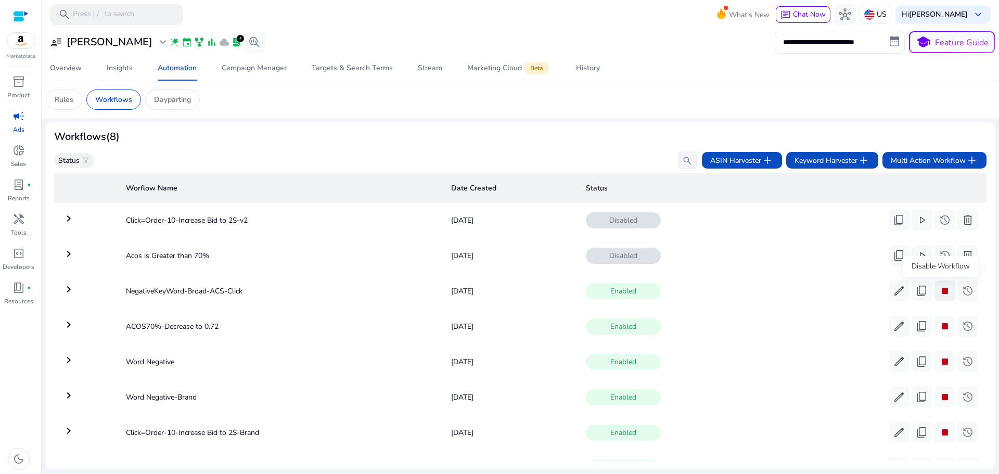
click at [942, 293] on span "stop" at bounding box center [945, 291] width 12 height 12
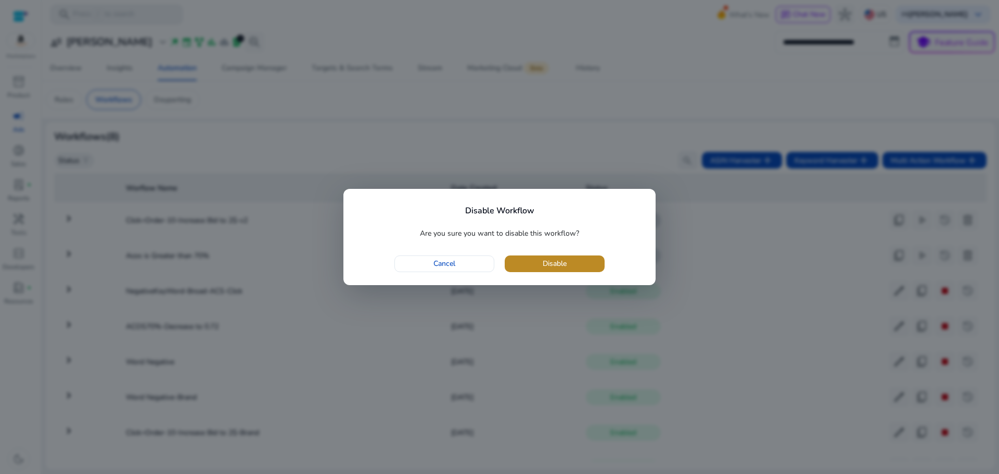
click at [527, 258] on span "button" at bounding box center [555, 263] width 100 height 25
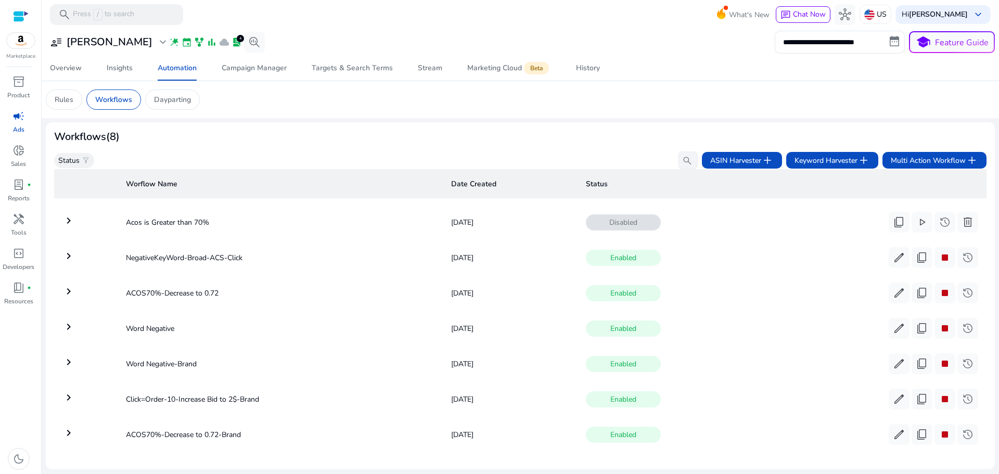
scroll to position [45, 0]
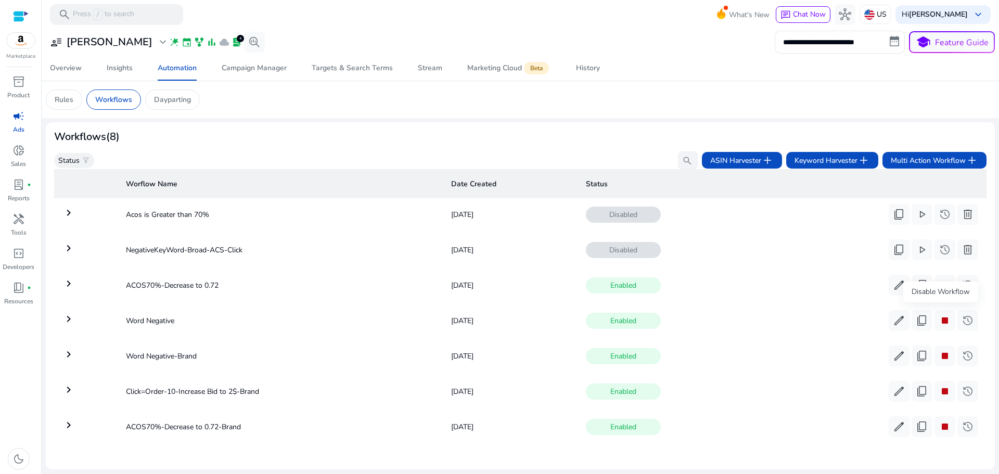
click at [942, 282] on div "Disable Workflow" at bounding box center [941, 292] width 75 height 21
click at [941, 282] on span "stop" at bounding box center [945, 285] width 12 height 12
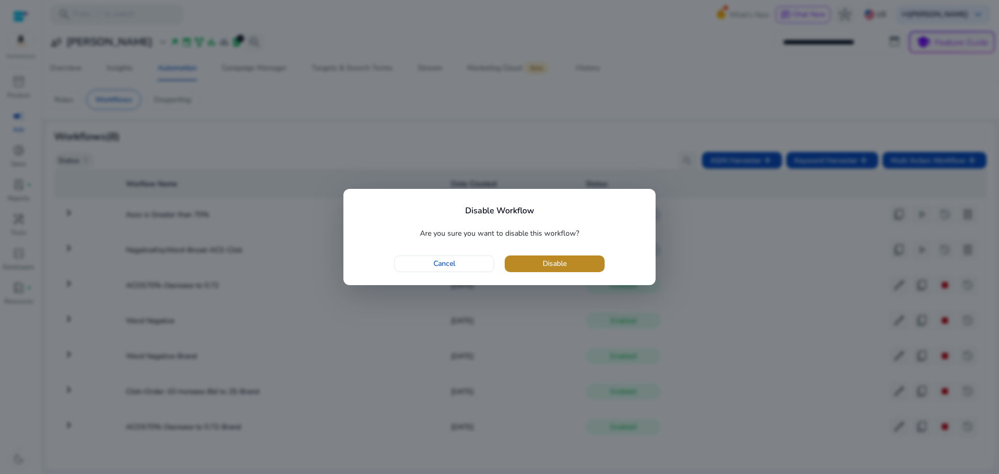
click at [577, 261] on span "button" at bounding box center [555, 263] width 100 height 25
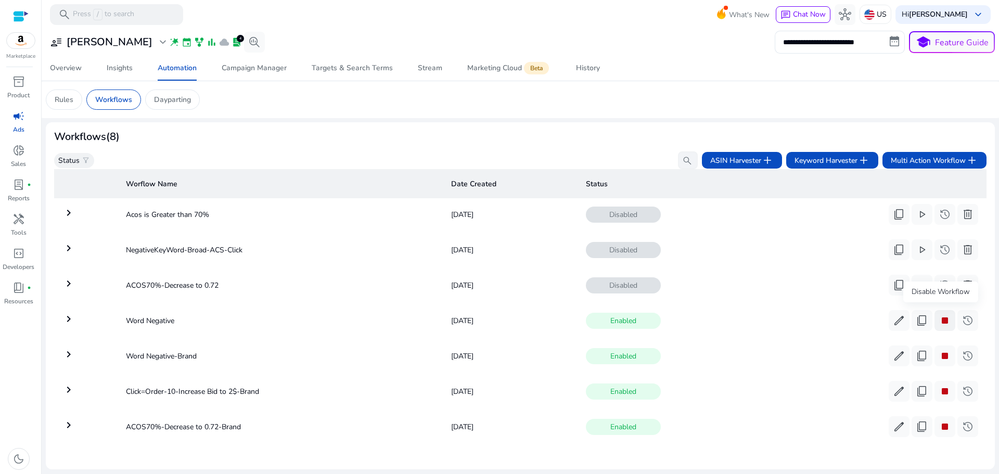
click at [944, 316] on span "stop" at bounding box center [945, 320] width 12 height 12
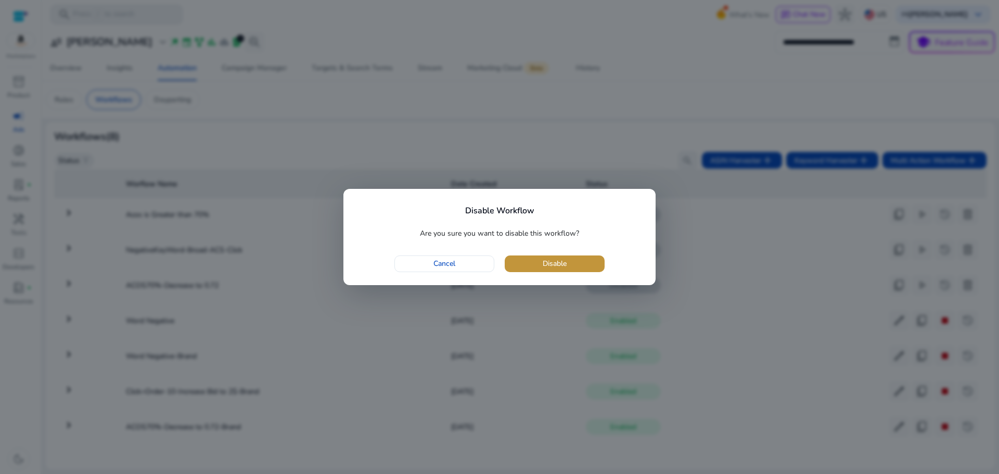
click at [582, 268] on span "button" at bounding box center [555, 263] width 100 height 25
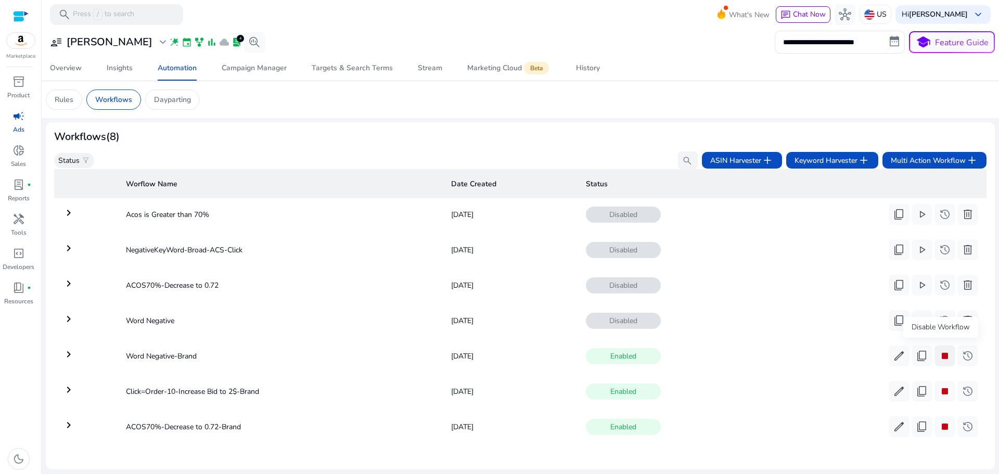
click at [942, 351] on span "stop" at bounding box center [945, 356] width 12 height 12
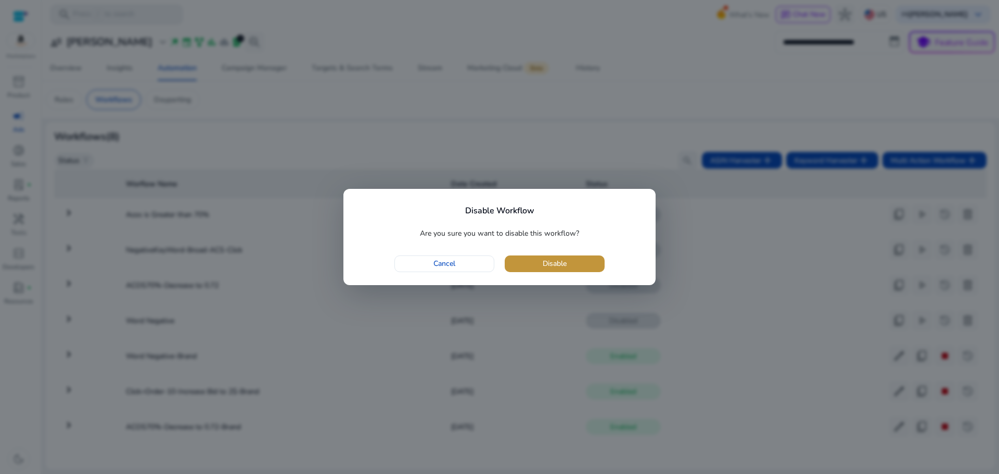
click at [581, 267] on span "button" at bounding box center [555, 263] width 100 height 25
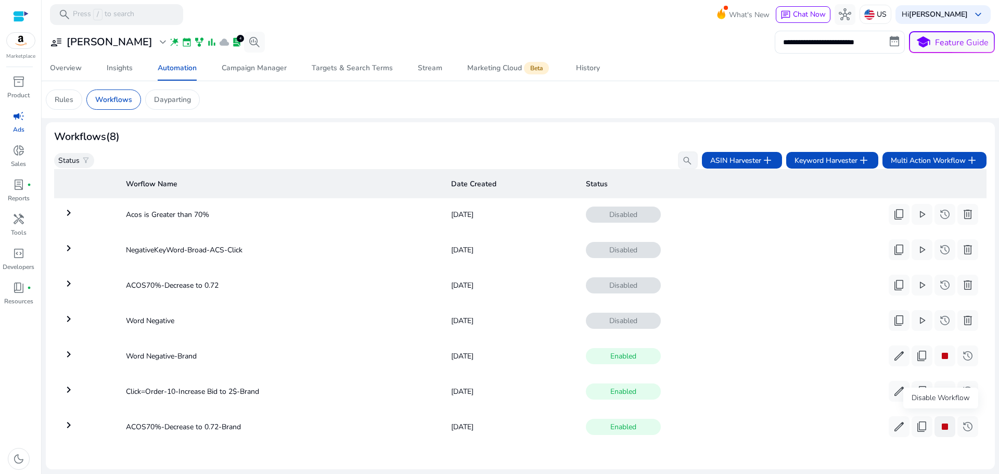
click at [941, 422] on span "stop" at bounding box center [945, 427] width 12 height 12
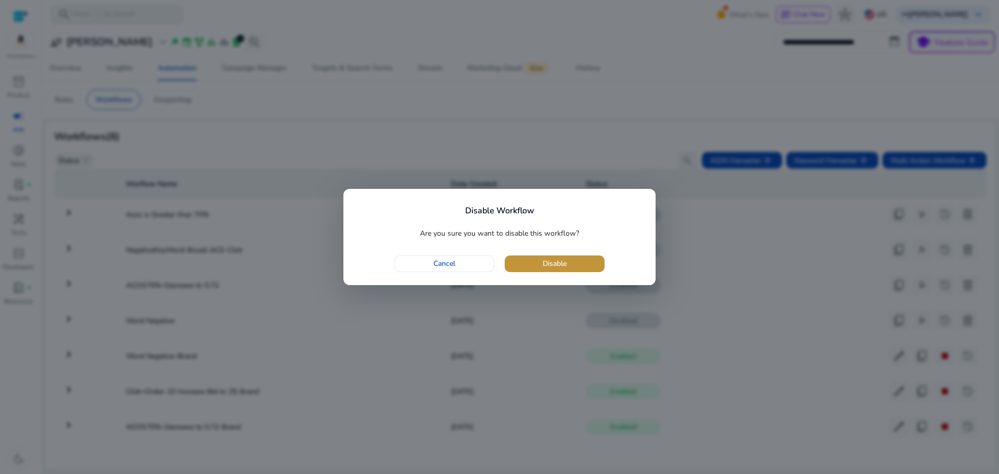
click at [558, 261] on span "Disable" at bounding box center [555, 263] width 24 height 11
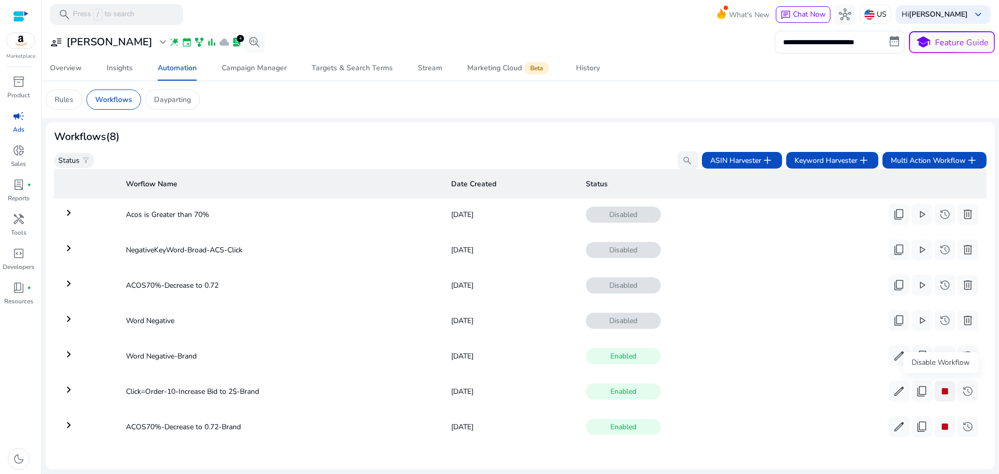
click at [942, 385] on span "stop" at bounding box center [945, 391] width 12 height 12
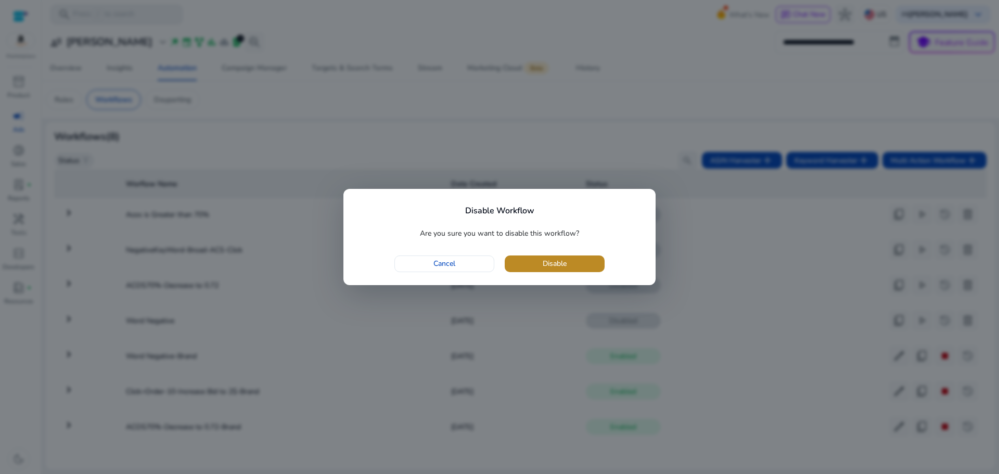
click at [564, 267] on span "Disable" at bounding box center [555, 263] width 24 height 11
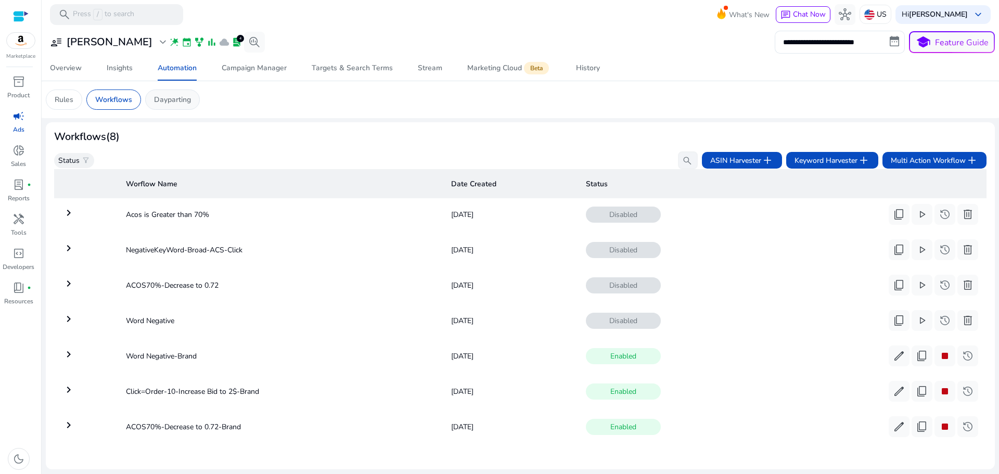
click at [160, 99] on p "Dayparting" at bounding box center [172, 99] width 37 height 11
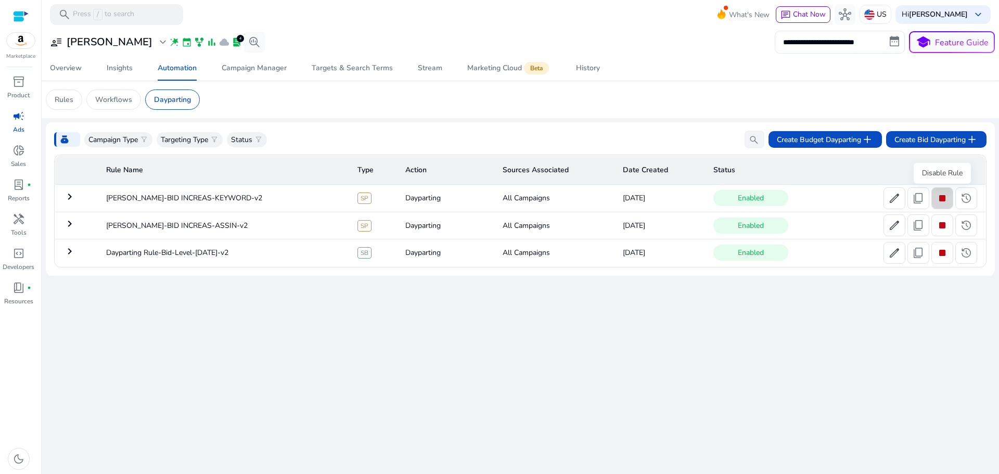
click at [944, 198] on span "stop" at bounding box center [942, 198] width 12 height 12
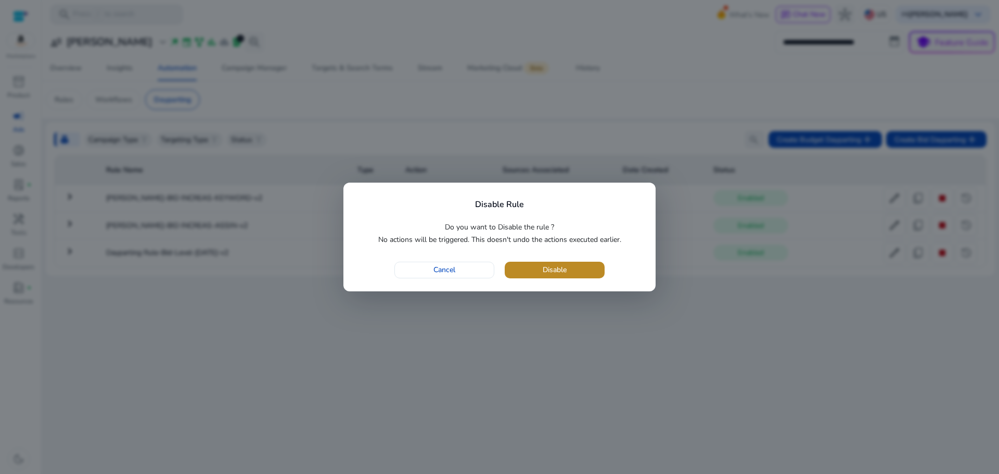
click at [566, 262] on span "button" at bounding box center [555, 270] width 100 height 25
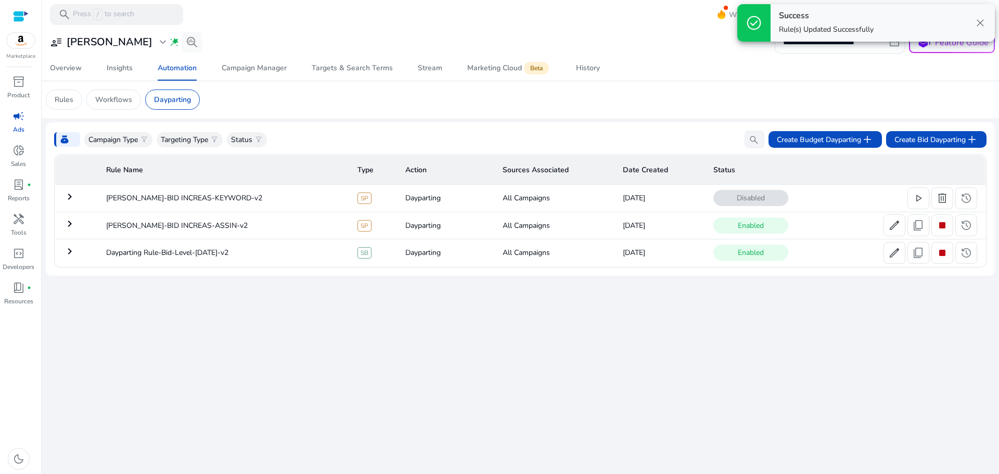
click at [941, 225] on span "stop" at bounding box center [942, 225] width 12 height 12
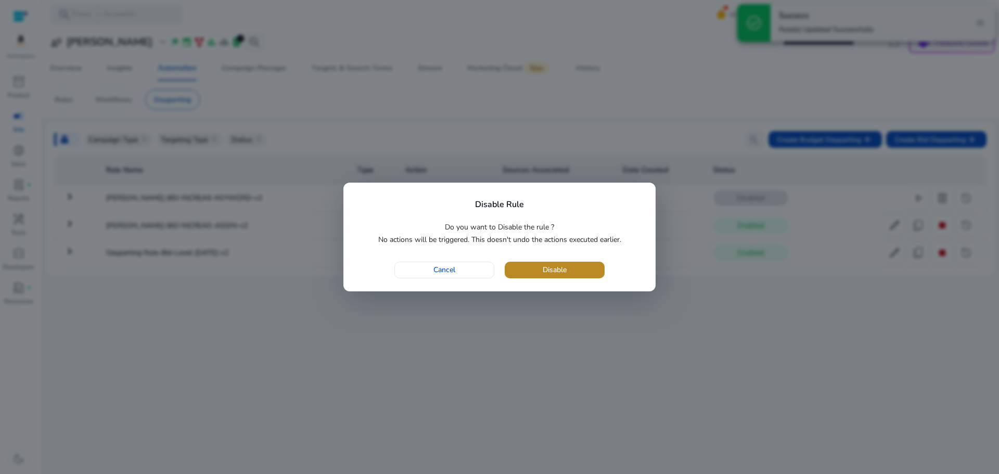
click at [575, 261] on span "button" at bounding box center [555, 270] width 100 height 25
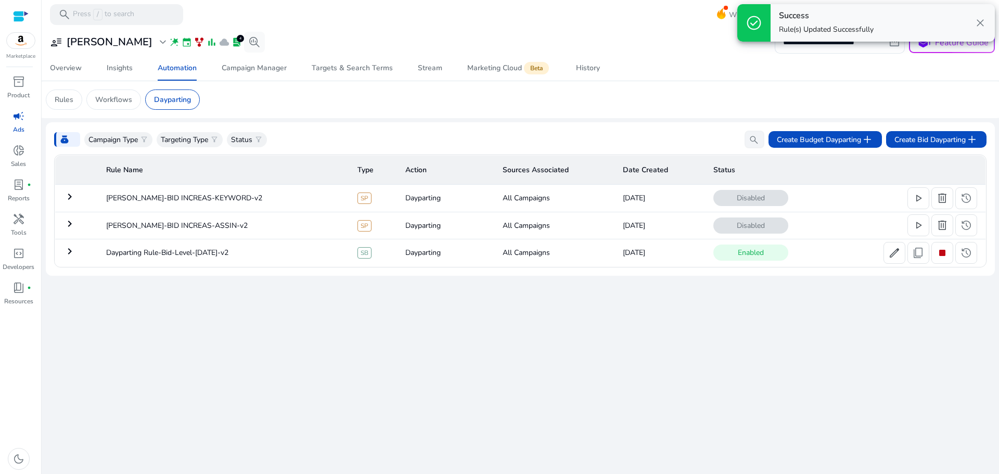
click at [947, 248] on span "stop" at bounding box center [942, 253] width 12 height 12
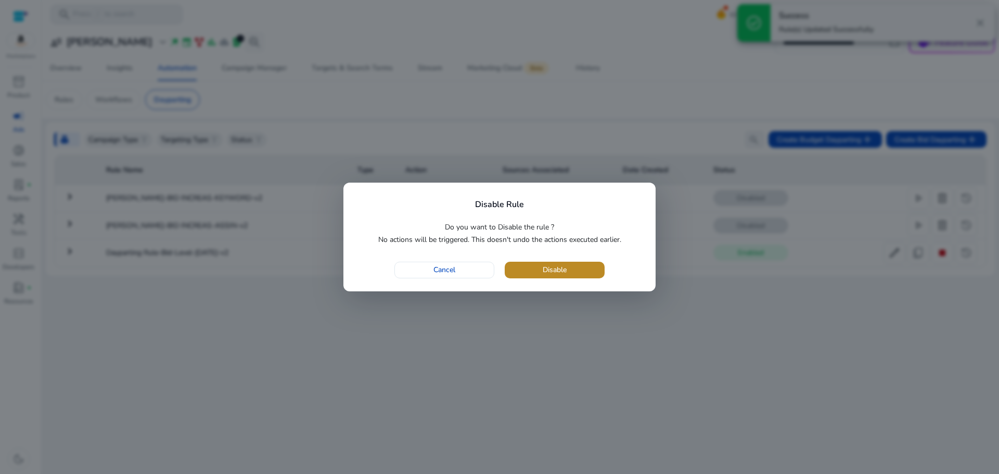
click at [587, 269] on span "button" at bounding box center [555, 270] width 100 height 25
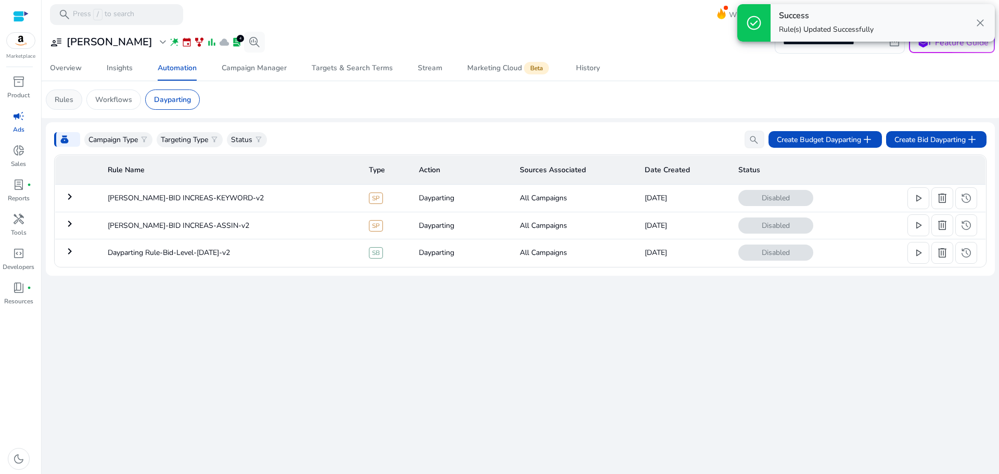
click at [58, 99] on p "Rules" at bounding box center [64, 99] width 19 height 11
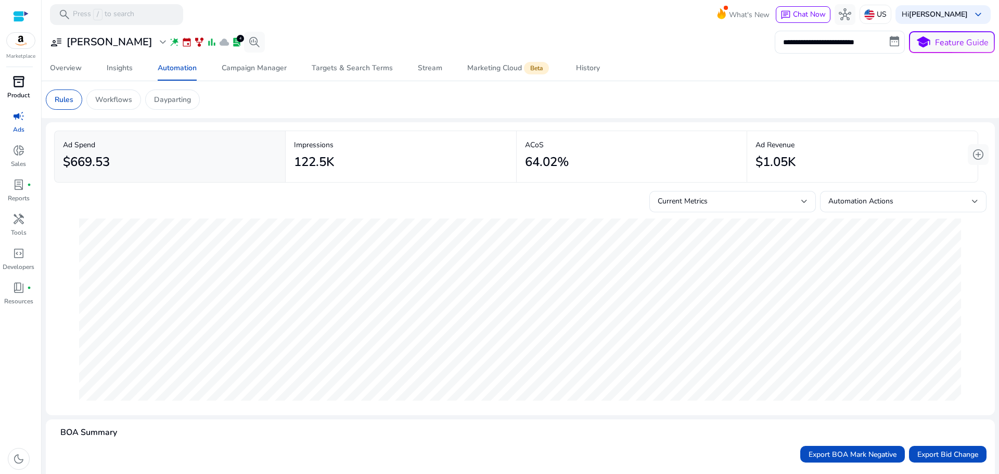
click at [10, 91] on p "Product" at bounding box center [18, 95] width 22 height 9
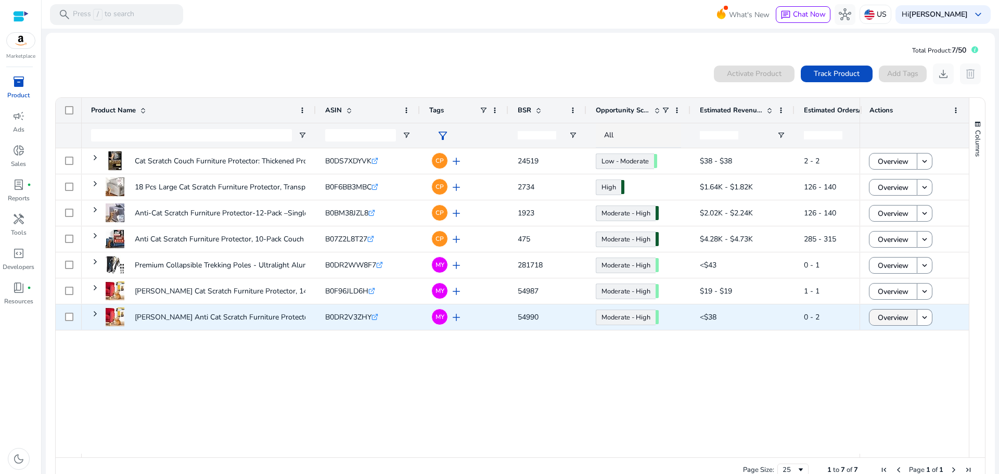
click at [890, 316] on span "Overview" at bounding box center [893, 317] width 31 height 21
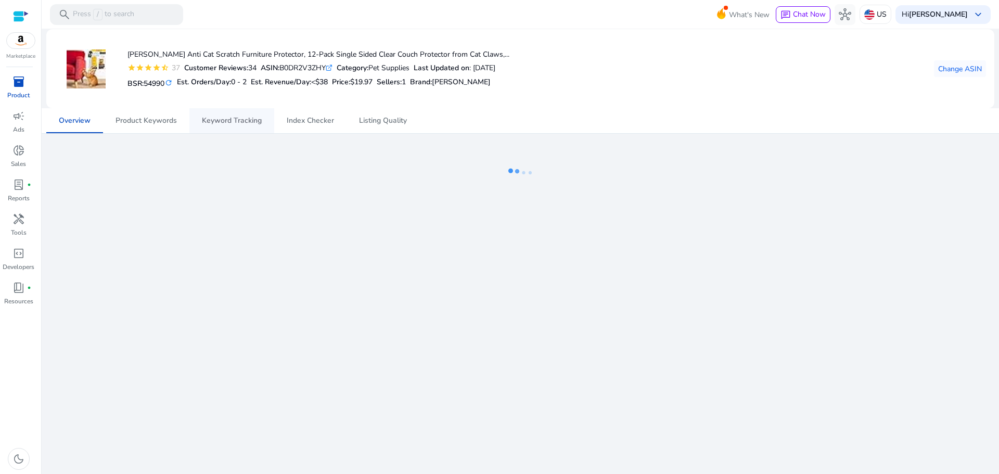
click at [222, 121] on span "Keyword Tracking" at bounding box center [232, 120] width 60 height 7
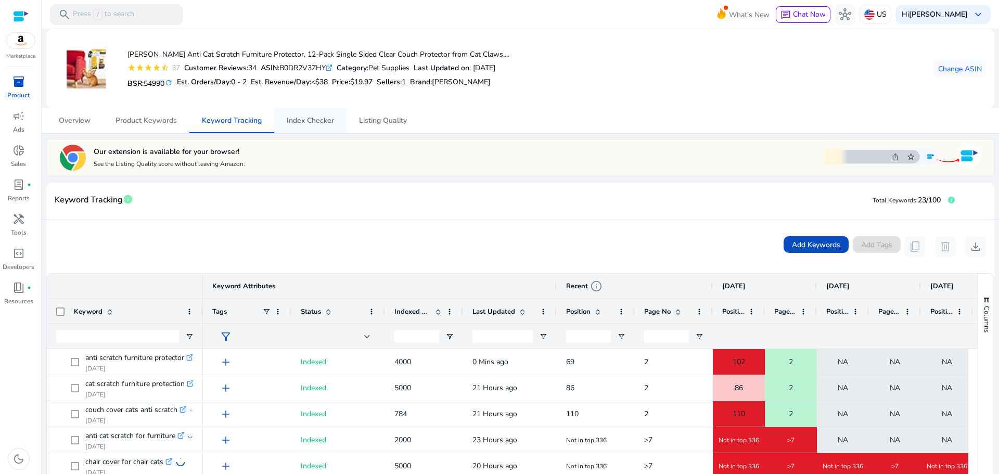
click at [325, 123] on span "Index Checker" at bounding box center [310, 120] width 47 height 7
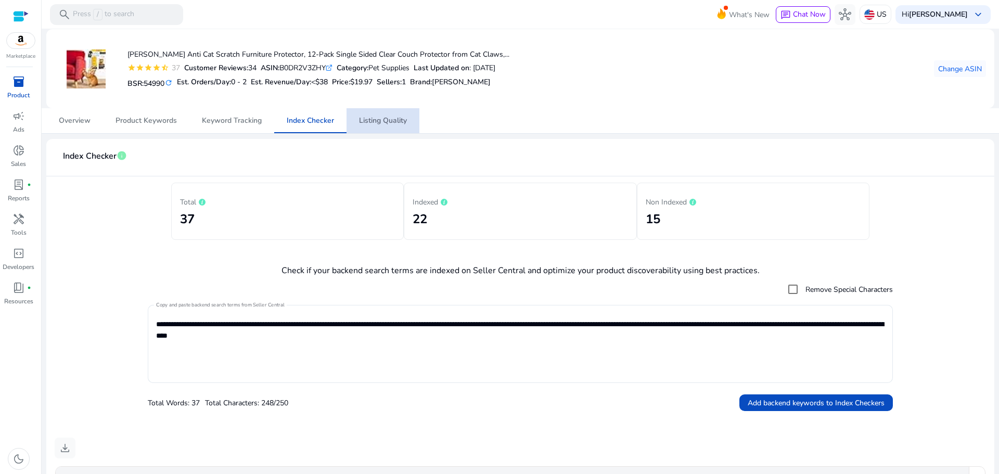
click at [374, 126] on span "Listing Quality" at bounding box center [383, 120] width 48 height 25
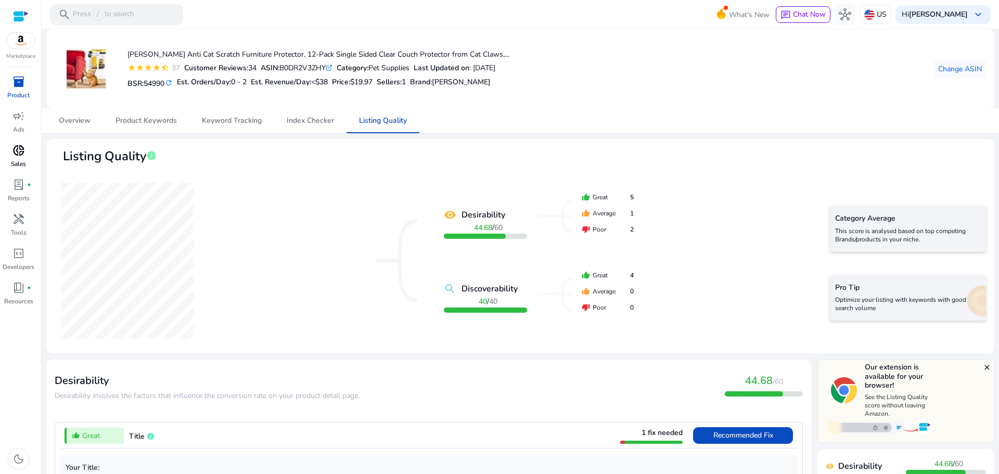
click at [17, 161] on p "Sales" at bounding box center [18, 163] width 15 height 9
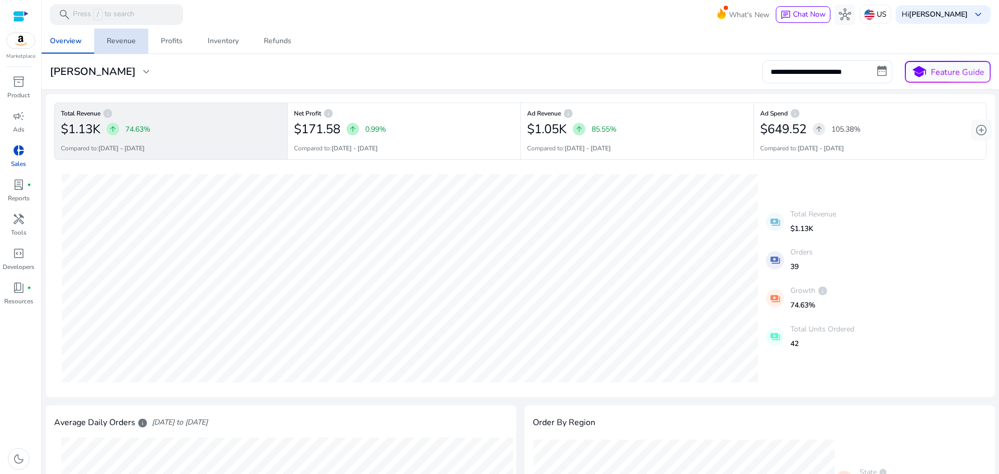
click at [134, 46] on span "Revenue" at bounding box center [121, 41] width 29 height 25
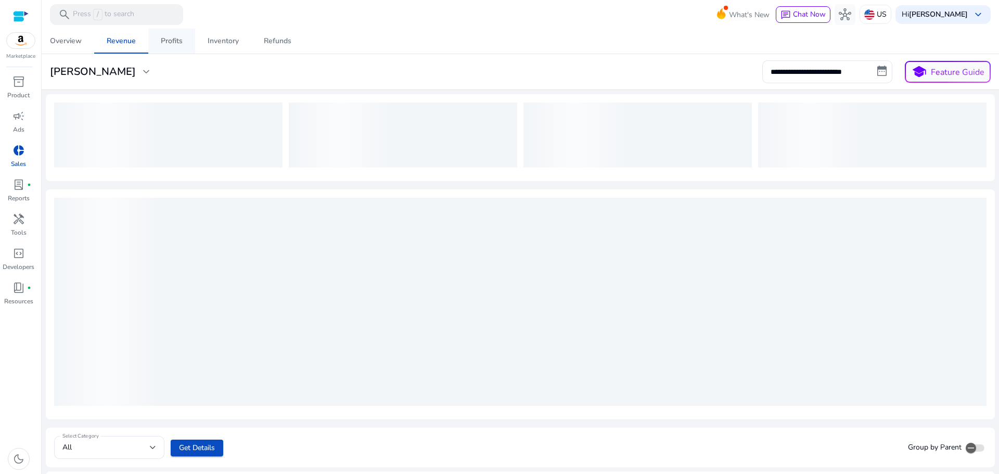
click at [168, 42] on div "Profits" at bounding box center [172, 40] width 22 height 7
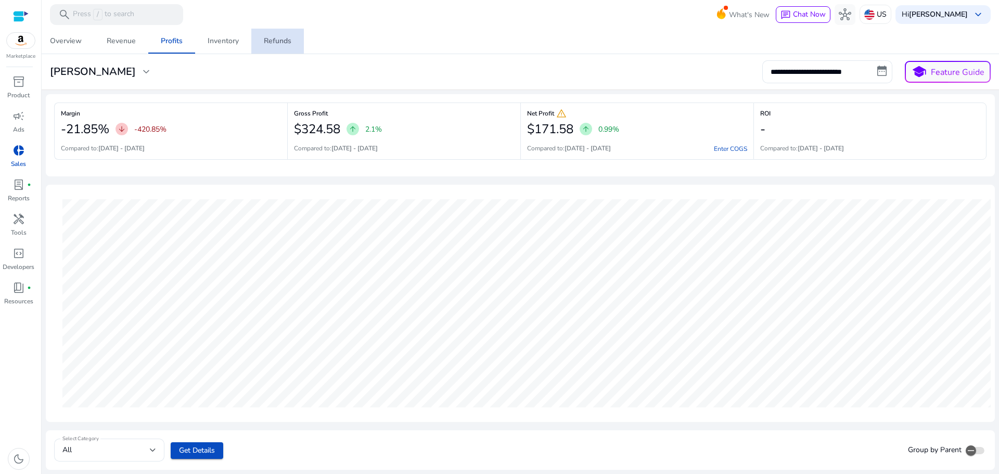
click at [277, 39] on div "Refunds" at bounding box center [278, 40] width 28 height 7
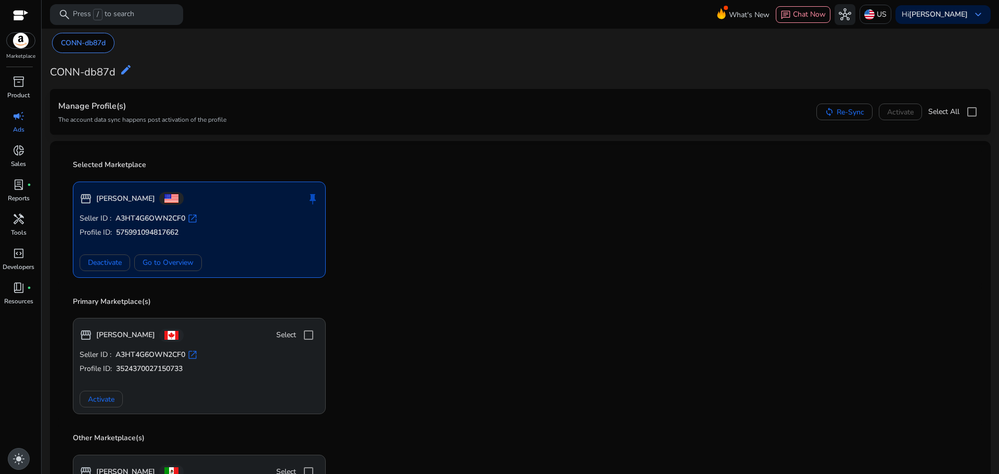
click at [21, 454] on span "light_mode" at bounding box center [18, 459] width 12 height 12
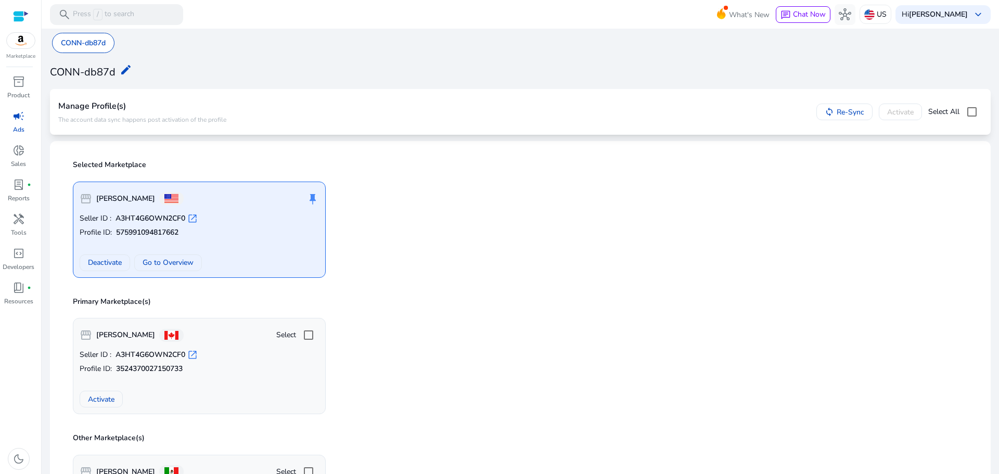
click at [23, 41] on img at bounding box center [21, 41] width 28 height 16
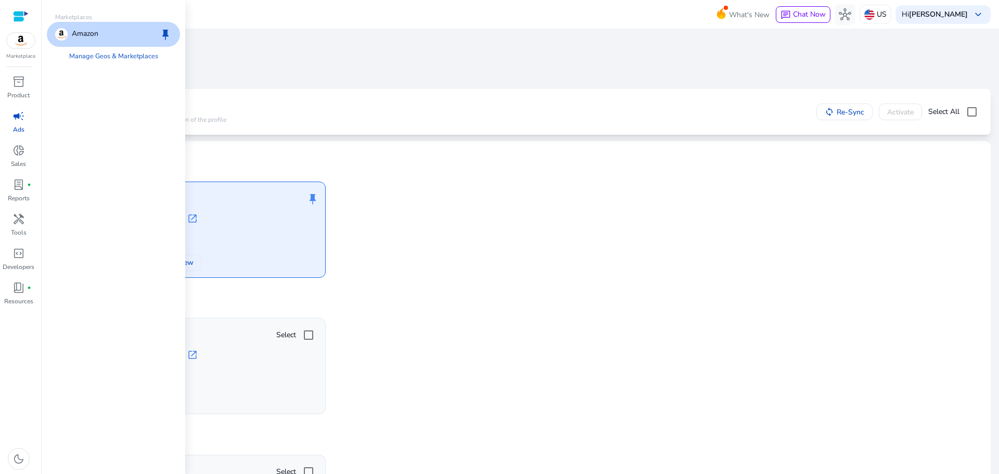
click at [17, 128] on p "Ads" at bounding box center [18, 129] width 11 height 9
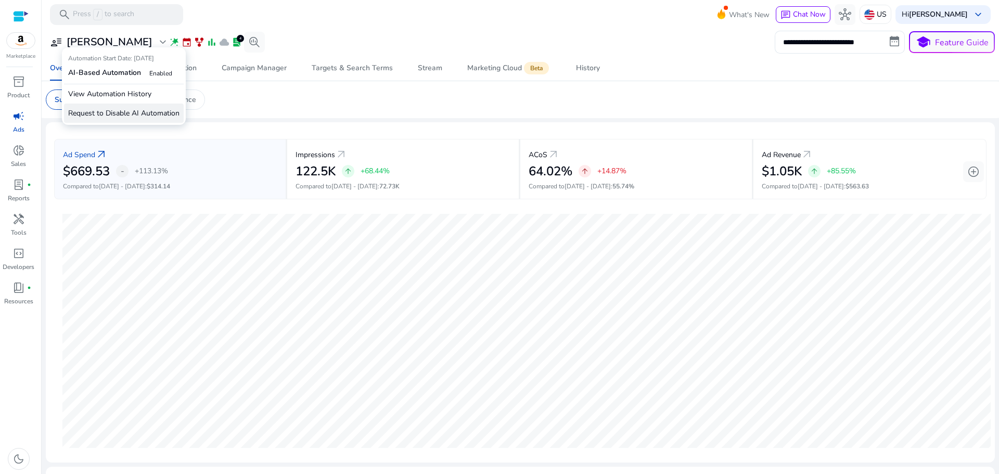
click at [124, 116] on p "Request to Disable AI Automation" at bounding box center [124, 113] width 120 height 19
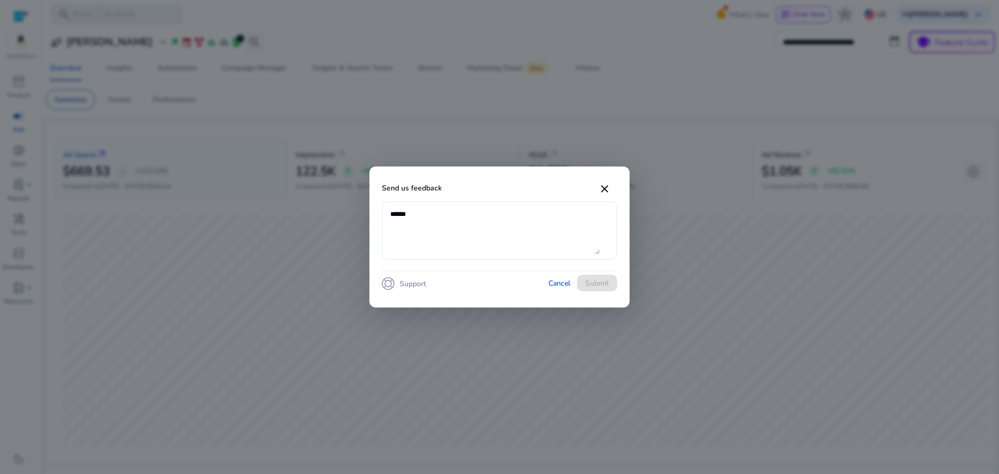
click at [440, 224] on textarea at bounding box center [495, 231] width 210 height 48
click at [561, 288] on span "Cancel" at bounding box center [560, 283] width 22 height 11
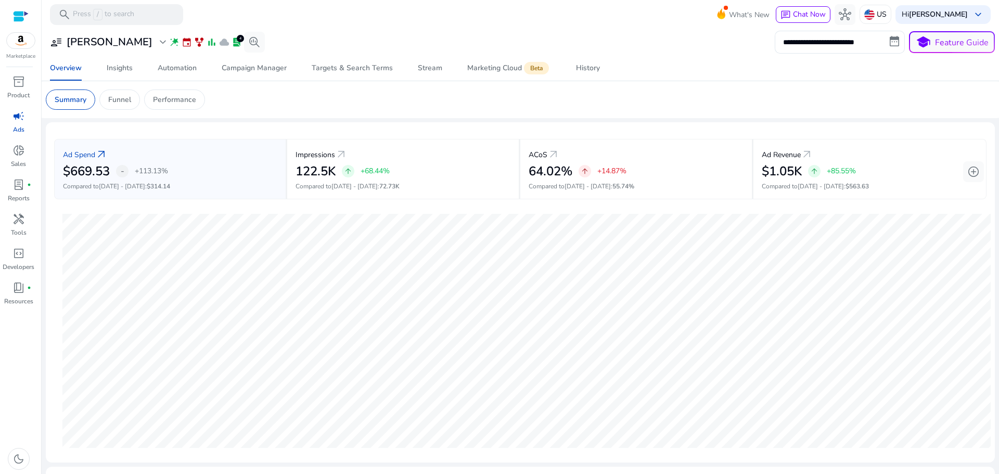
click at [232, 43] on span "lab_profile" at bounding box center [237, 42] width 10 height 10
click at [242, 22] on mat-toolbar "search Press / to search What's New chat Chat Now hub US Hi Mohammad Abidat key…" at bounding box center [521, 14] width 958 height 29
click at [968, 167] on span "add_circle" at bounding box center [974, 172] width 12 height 12
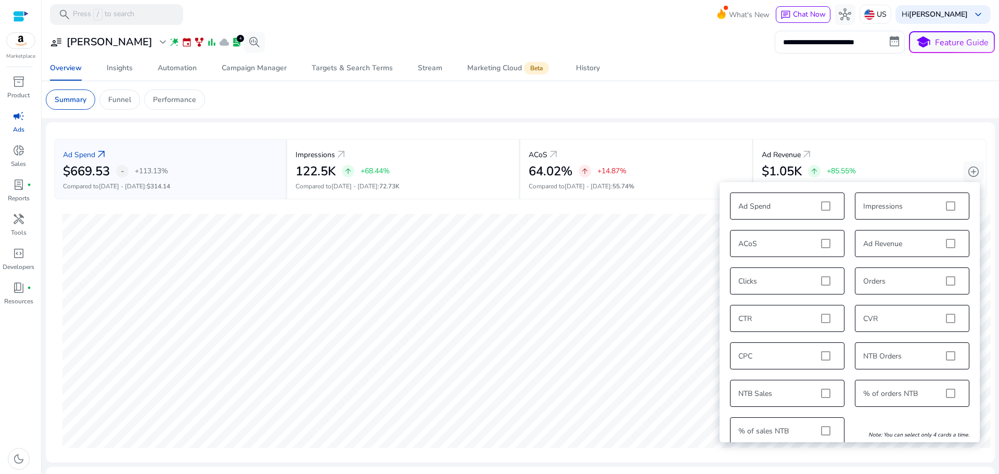
click at [825, 208] on div "Ad Spend Impressions ACoS Ad Revenue Clicks Orders CTR CVR CPC NTB Orders NTB S…" at bounding box center [850, 318] width 250 height 262
click at [917, 205] on div "Ad Spend Impressions ACoS Ad Revenue Clicks Orders CTR CVR CPC NTB Orders NTB S…" at bounding box center [850, 318] width 250 height 262
click at [803, 90] on app-sa-custom-tab "Summary Funnel Performance" at bounding box center [521, 100] width 950 height 20
click at [22, 225] on span "handyman" at bounding box center [18, 219] width 12 height 12
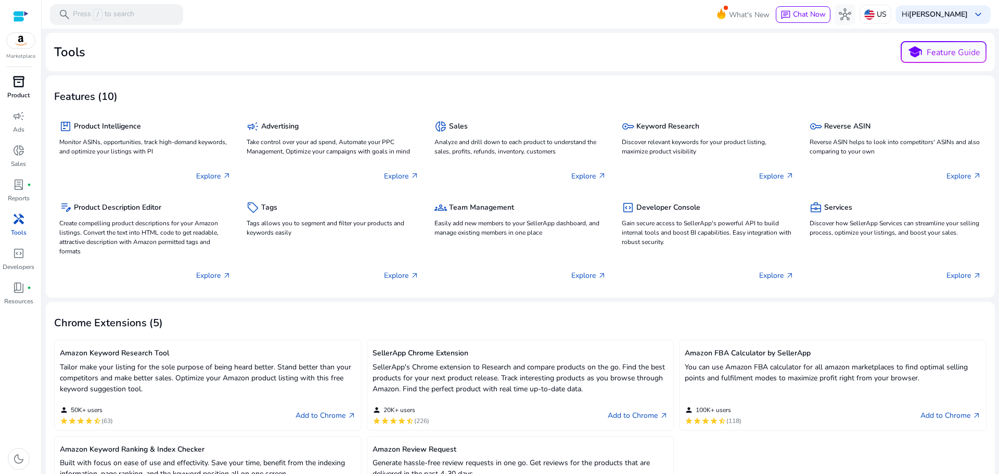
click at [25, 88] on div "inventory_2" at bounding box center [18, 81] width 29 height 17
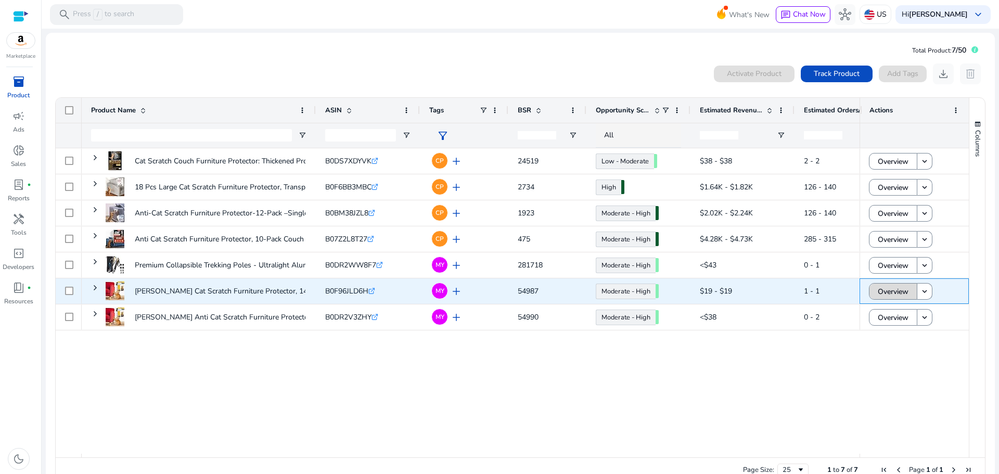
click at [887, 287] on span "Overview" at bounding box center [893, 291] width 31 height 21
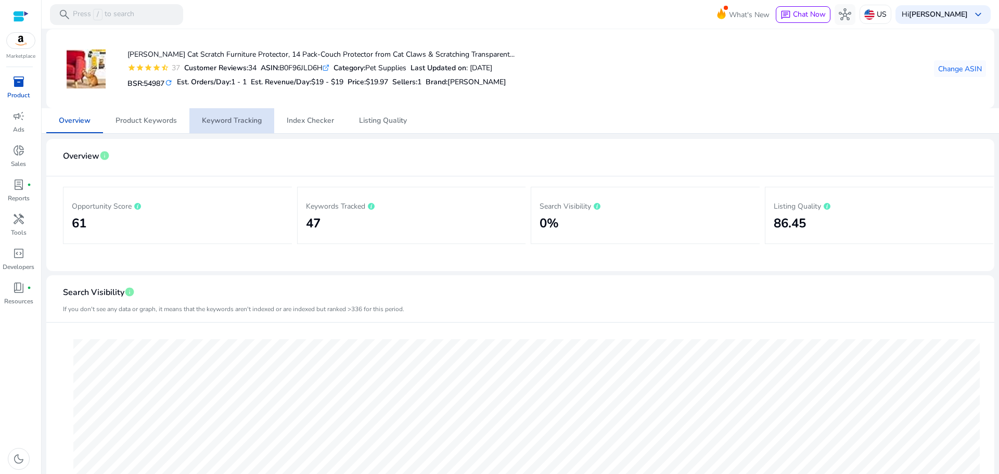
click at [227, 123] on span "Keyword Tracking" at bounding box center [232, 120] width 60 height 7
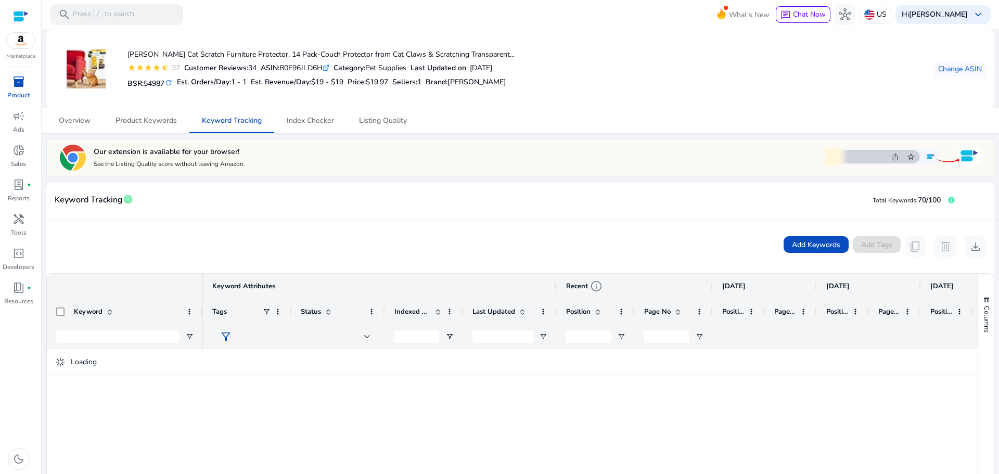
click at [473, 349] on div at bounding box center [874, 362] width 1343 height 26
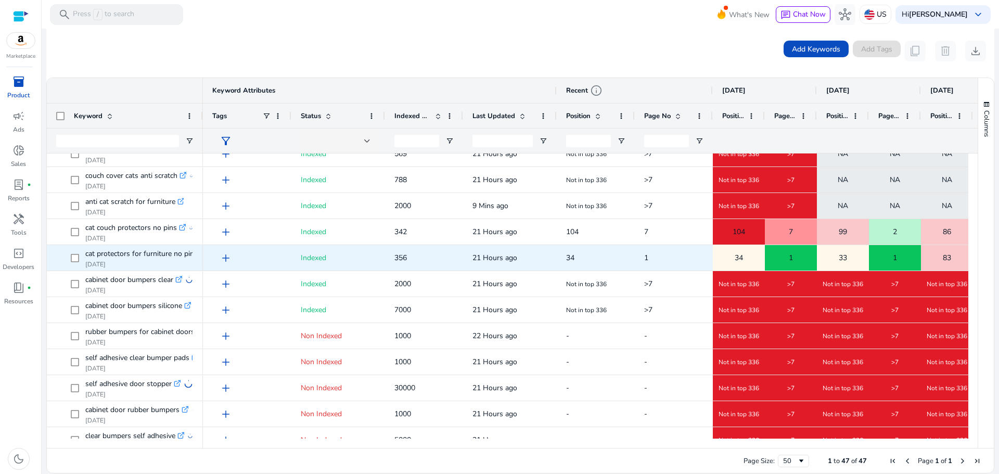
scroll to position [52, 0]
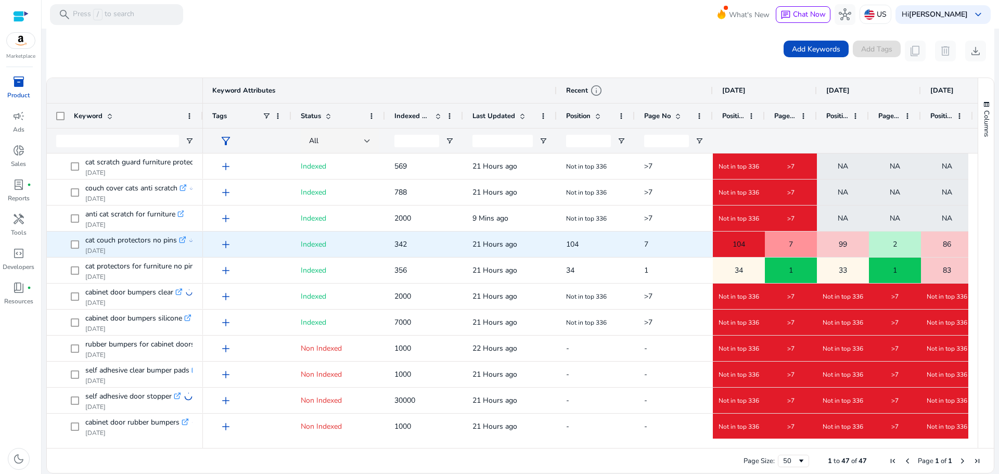
click at [182, 241] on icon ".st0{fill:#2c8af8}" at bounding box center [182, 239] width 7 height 7
click at [79, 244] on span at bounding box center [78, 244] width 15 height 21
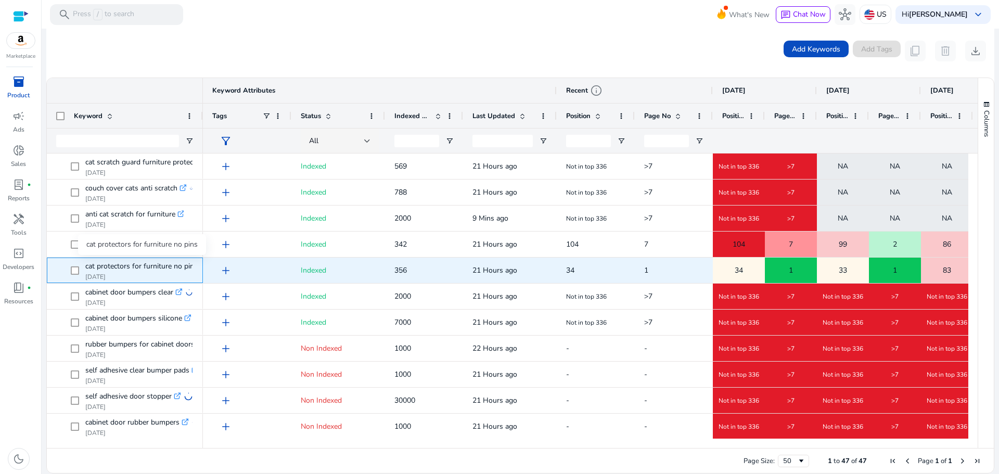
click at [161, 265] on span "cat protectors for furniture no pins" at bounding box center [141, 266] width 112 height 15
drag, startPoint x: 83, startPoint y: 267, endPoint x: 198, endPoint y: 258, distance: 115.4
click at [198, 258] on div "cat protectors for furniture no pins .st0{fill:#2c8af8} Sep 06, 2025" at bounding box center [125, 271] width 156 height 26
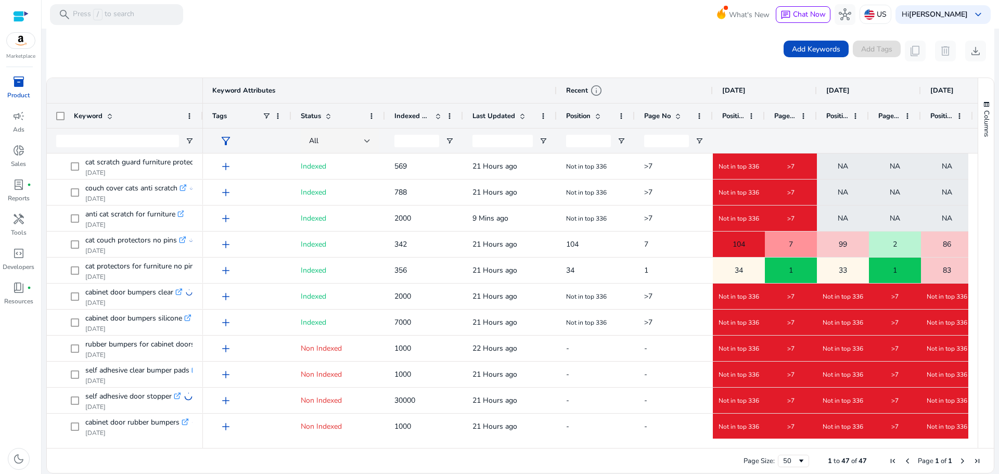
click at [300, 41] on div "Add Keywords Add Tags content_copy delete download" at bounding box center [521, 51] width 932 height 21
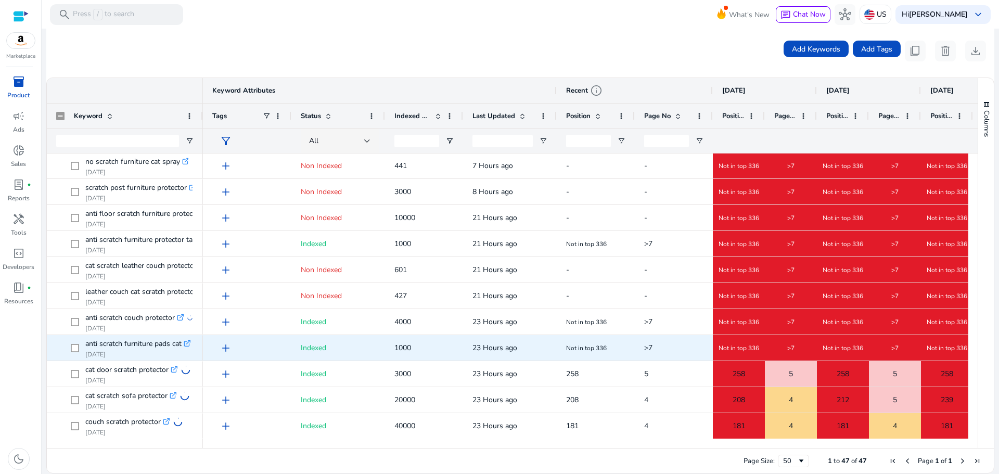
scroll to position [0, 0]
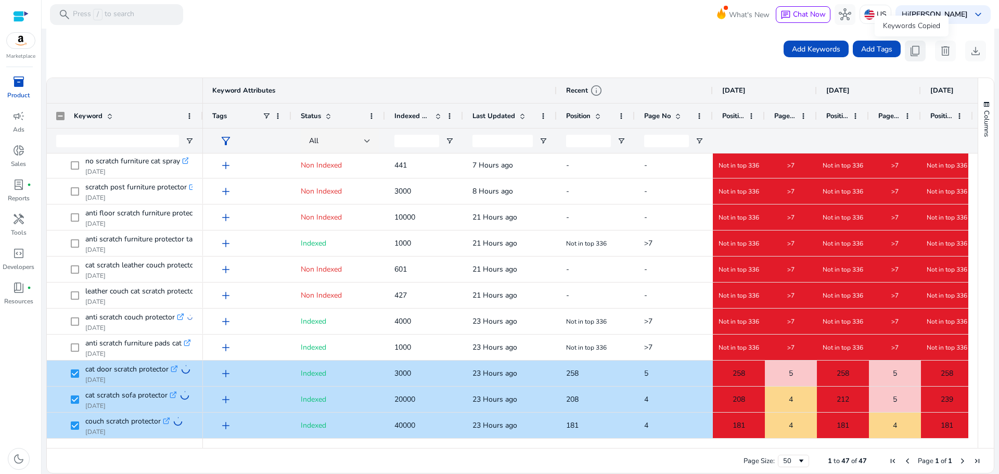
click at [913, 51] on span "content_copy" at bounding box center [915, 51] width 12 height 12
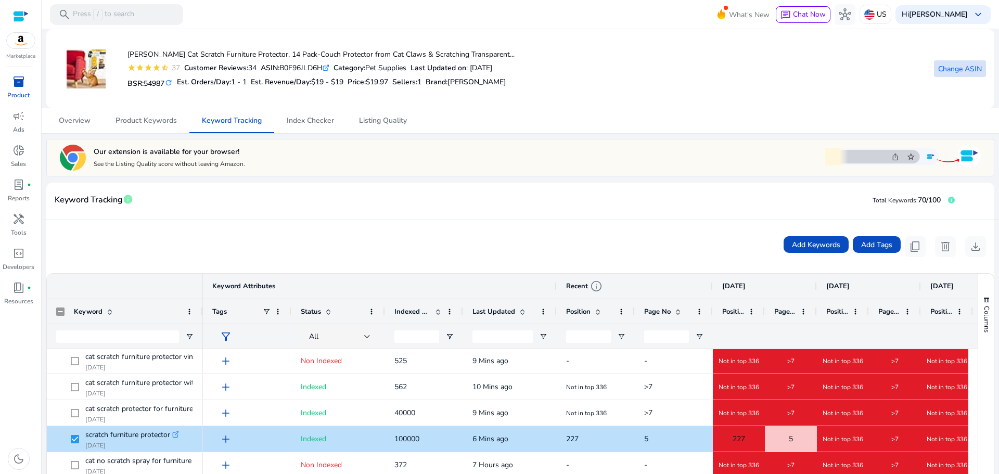
click at [953, 73] on span "Change ASIN" at bounding box center [961, 69] width 44 height 11
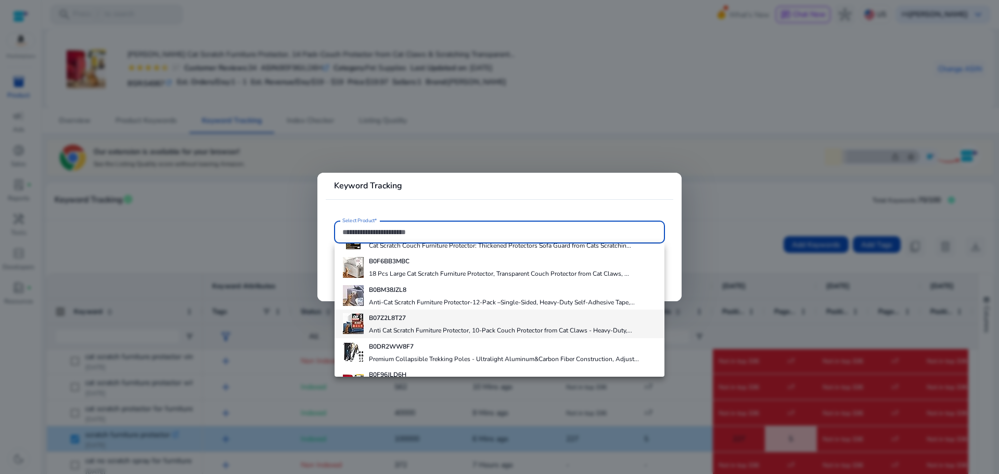
scroll to position [73, 0]
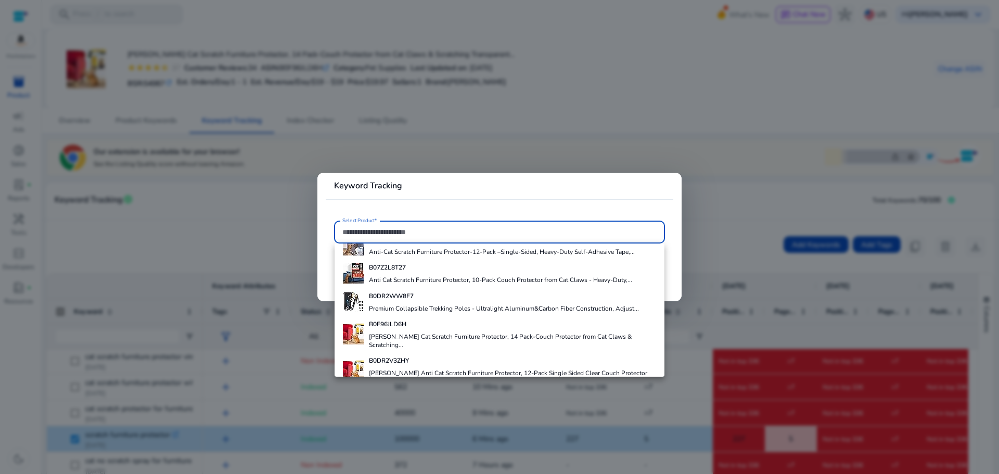
click at [439, 369] on h4 "TREDO Anti Cat Scratch Furniture Protector, 12-Pack Single Sided Clear Couch Pr…" at bounding box center [512, 377] width 287 height 17
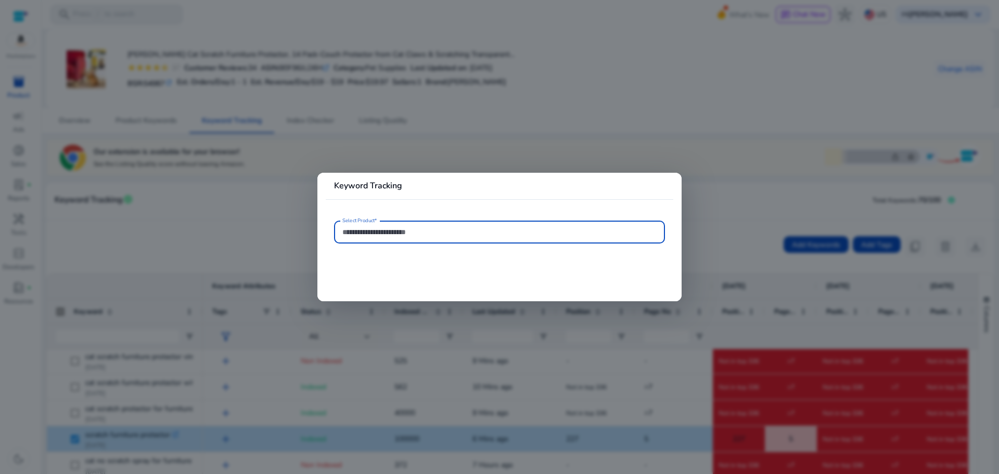
type input "**********"
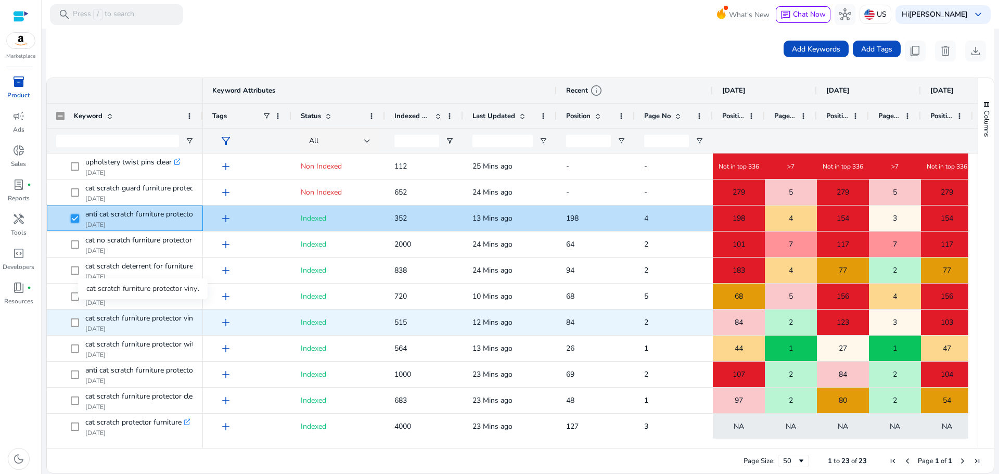
scroll to position [313, 0]
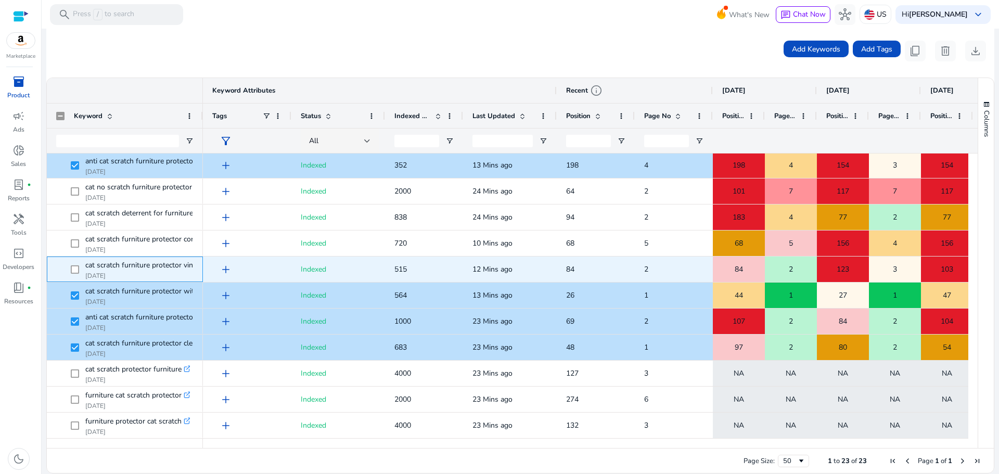
click at [71, 263] on span at bounding box center [78, 269] width 15 height 21
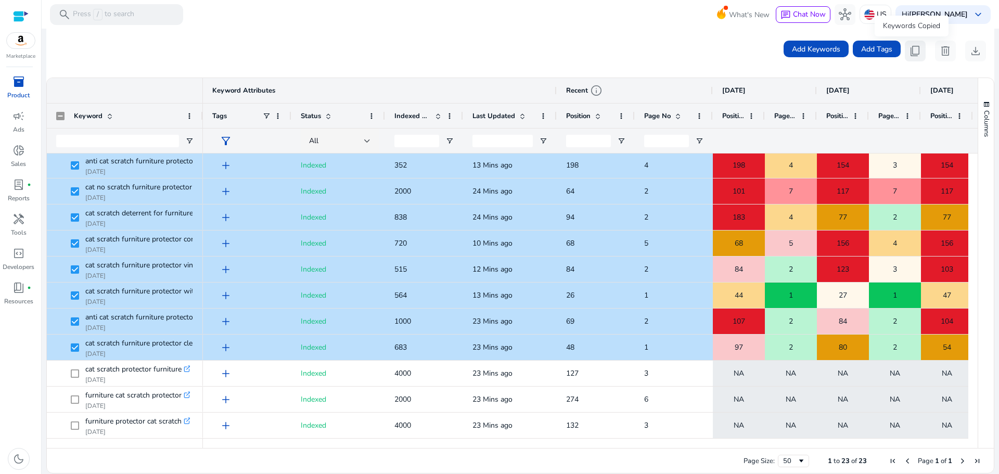
click at [905, 36] on div "Keywords Copied" at bounding box center [912, 26] width 74 height 21
click at [908, 43] on button "content_copy" at bounding box center [915, 51] width 21 height 21
